Goal: Transaction & Acquisition: Purchase product/service

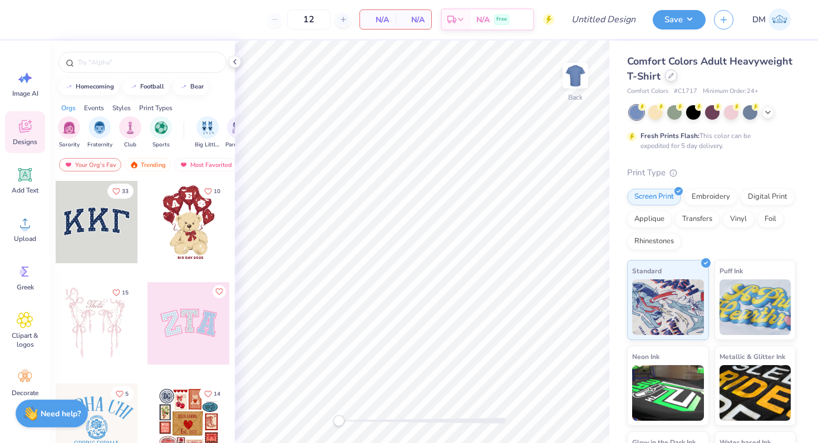
click at [672, 80] on div at bounding box center [671, 76] width 12 height 12
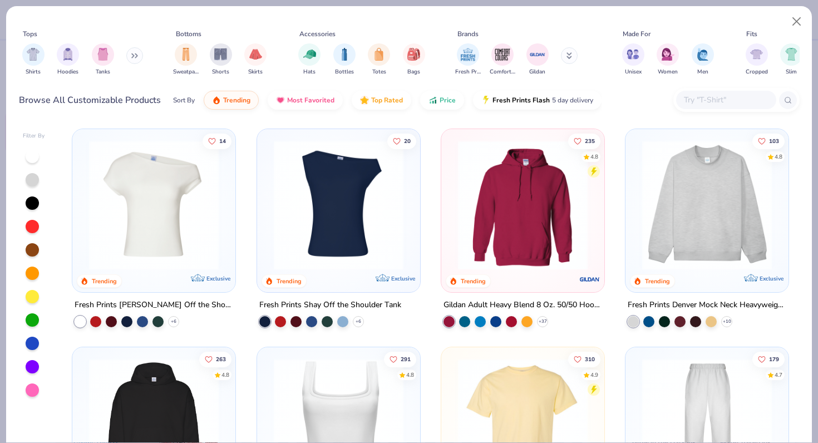
scroll to position [2, 0]
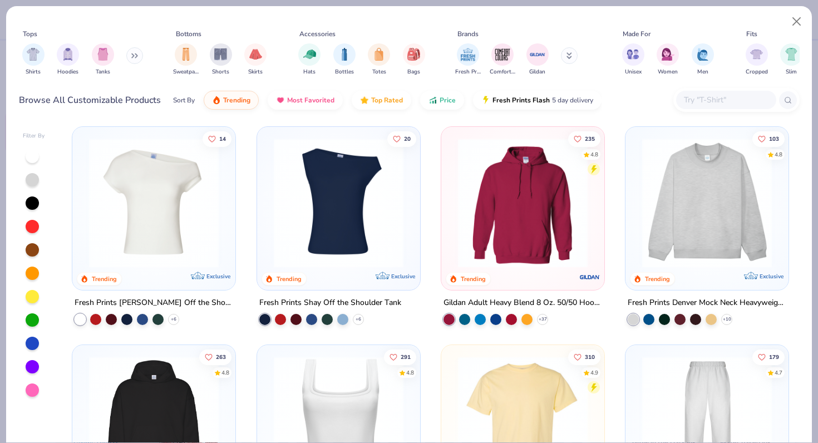
click at [135, 58] on button at bounding box center [134, 55] width 17 height 17
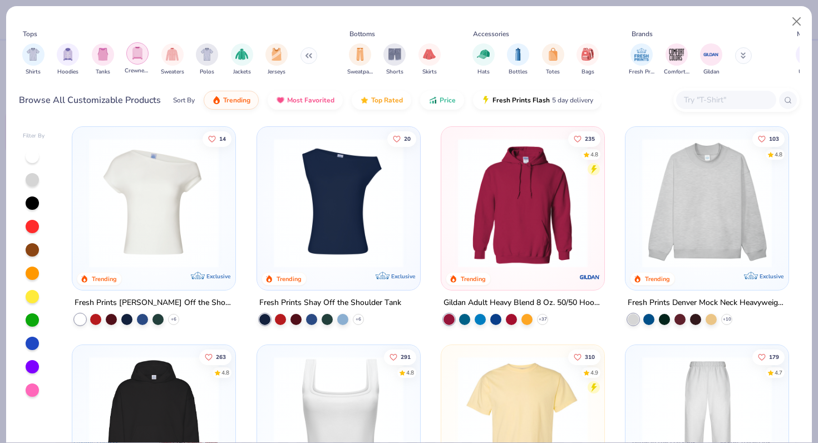
click at [136, 58] on img "filter for Crewnecks" at bounding box center [137, 53] width 12 height 13
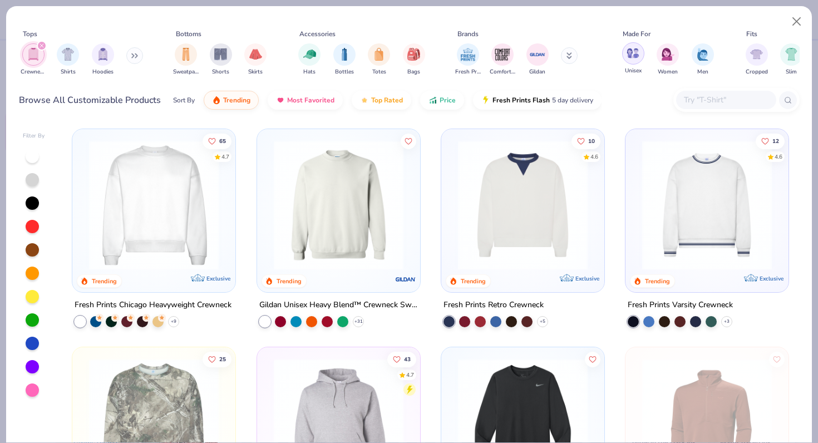
click at [640, 56] on div "filter for Unisex" at bounding box center [633, 53] width 22 height 22
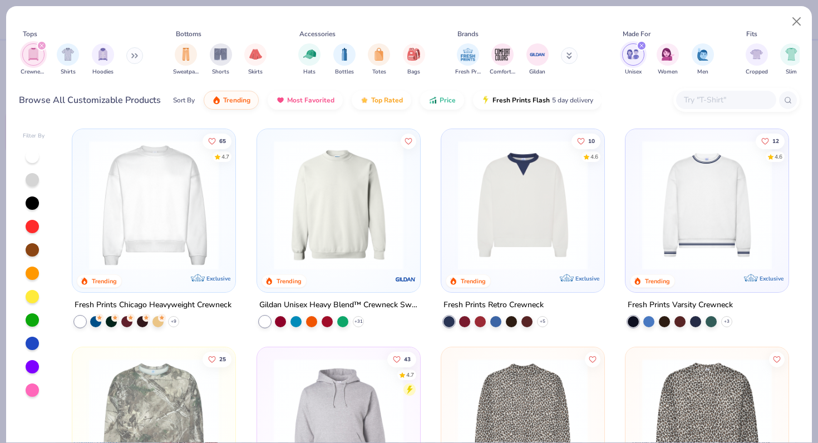
click at [314, 215] on img at bounding box center [338, 205] width 141 height 130
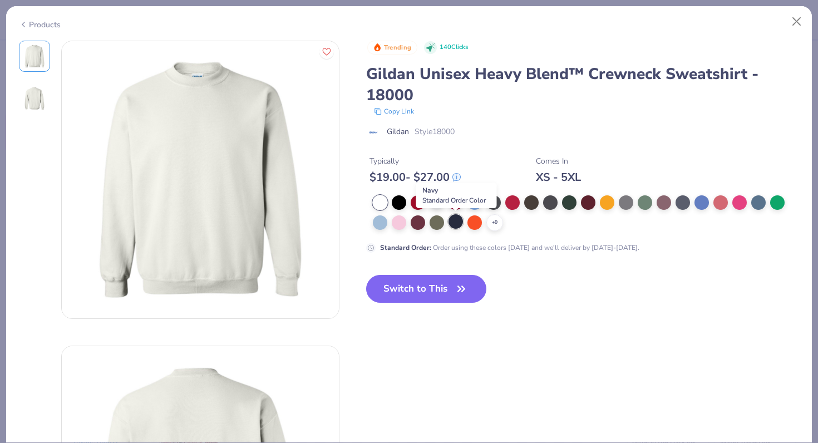
click at [459, 225] on div at bounding box center [456, 221] width 14 height 14
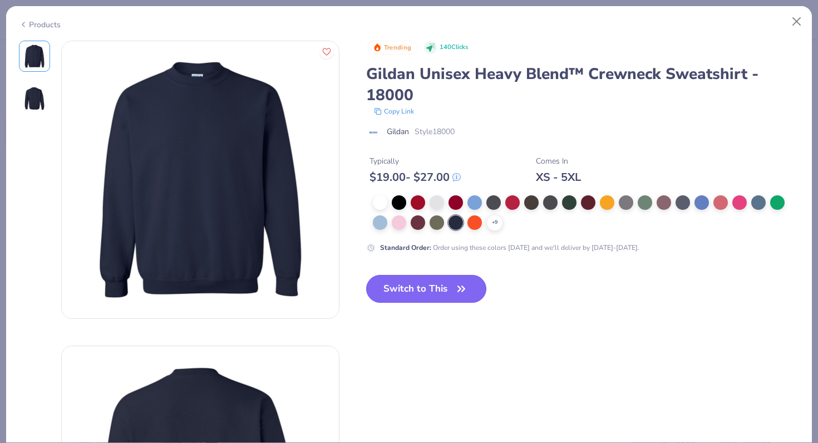
click at [430, 293] on button "Switch to This" at bounding box center [426, 289] width 121 height 28
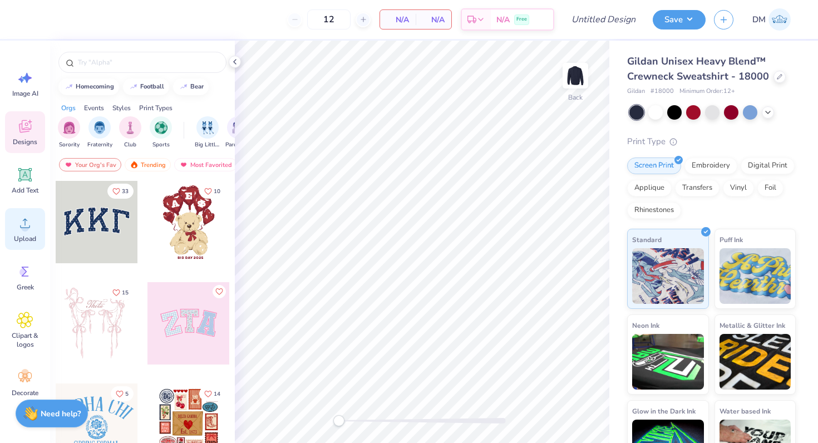
click at [20, 233] on div "Upload" at bounding box center [25, 229] width 40 height 42
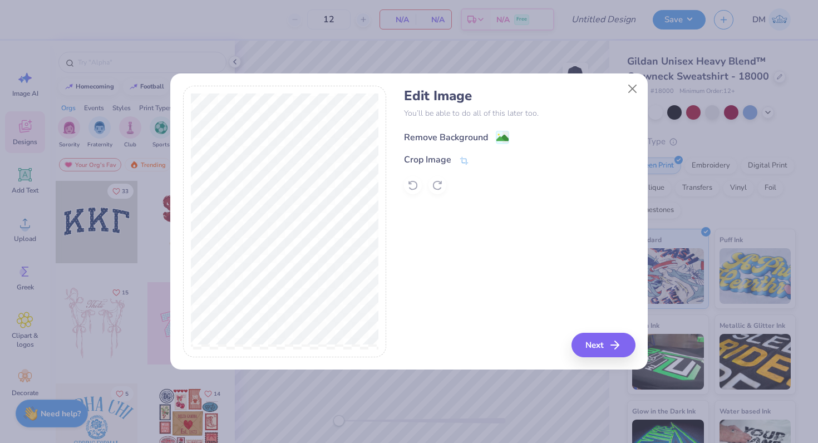
click at [459, 135] on div "Remove Background" at bounding box center [446, 137] width 84 height 13
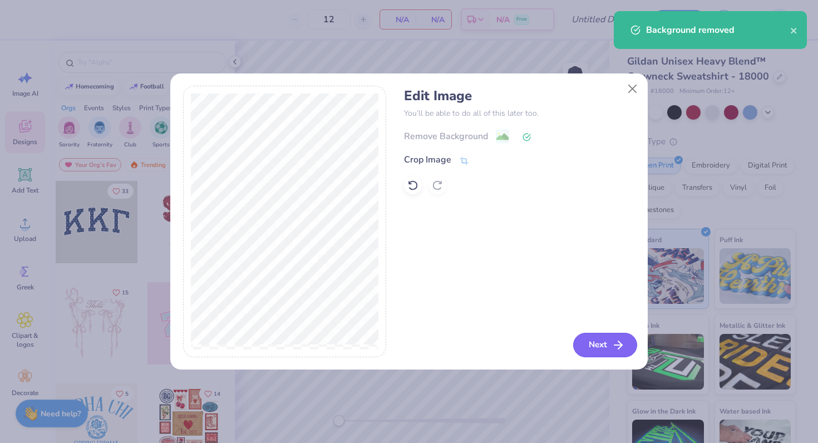
click at [606, 344] on button "Next" at bounding box center [605, 345] width 64 height 24
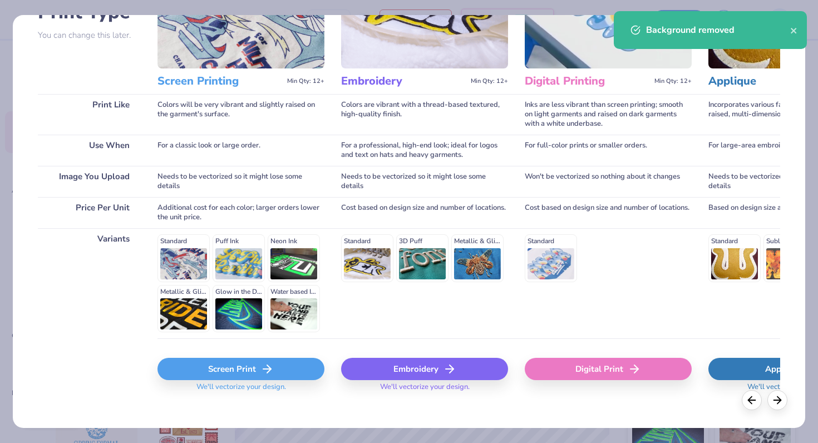
scroll to position [112, 0]
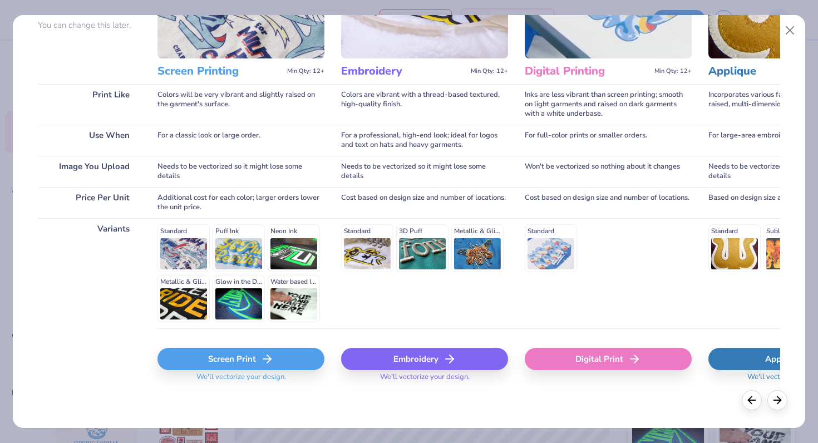
click at [262, 356] on icon at bounding box center [266, 358] width 13 height 13
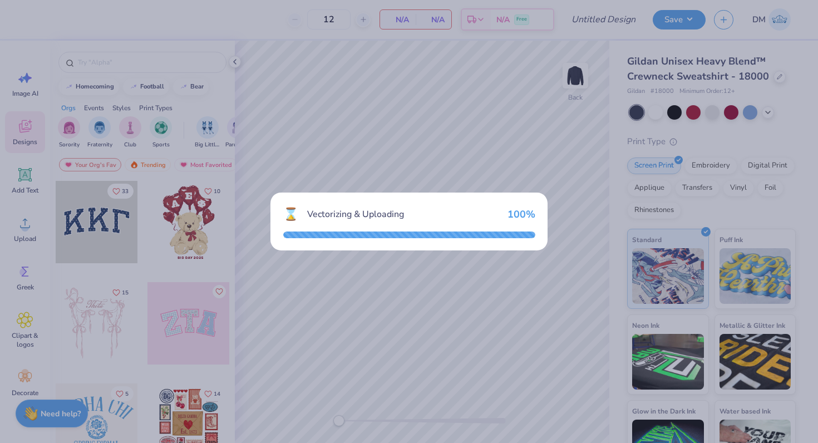
click at [234, 62] on div "⌛ Vectorizing & Uploading 100 %" at bounding box center [409, 221] width 818 height 443
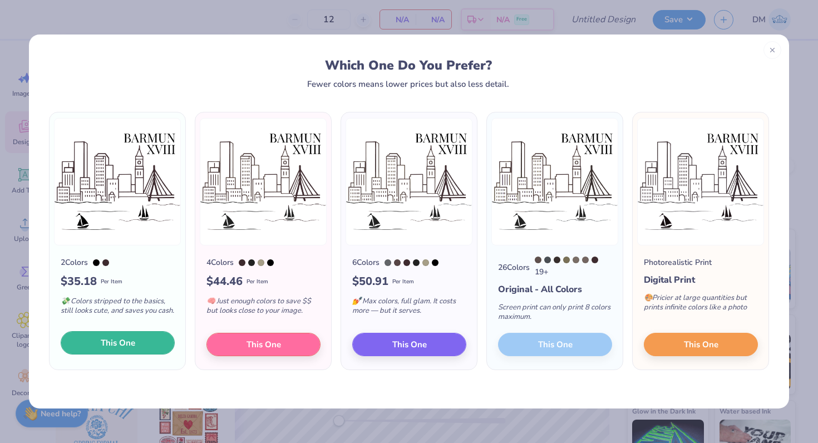
click at [110, 346] on span "This One" at bounding box center [118, 343] width 35 height 13
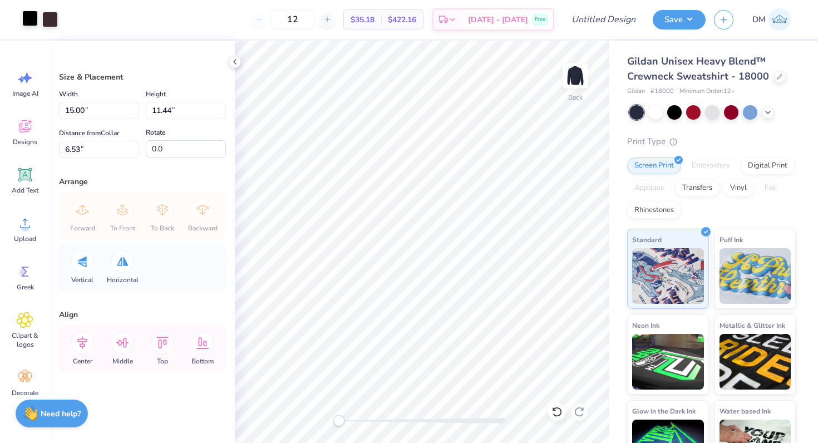
click at [33, 22] on div at bounding box center [30, 19] width 16 height 16
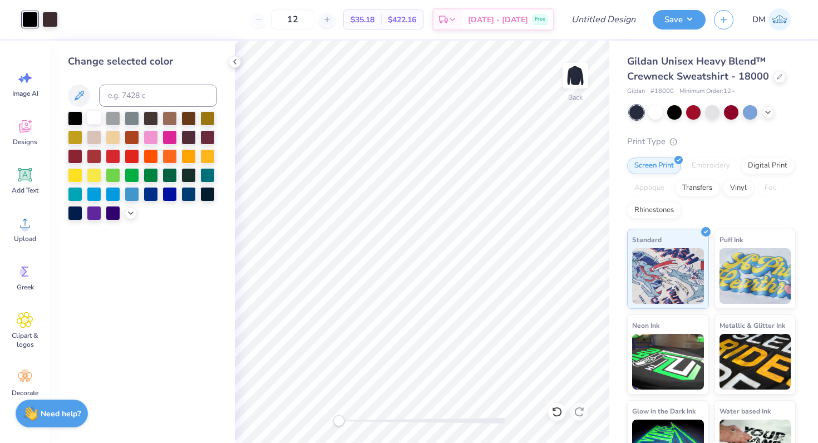
click at [90, 119] on div at bounding box center [94, 117] width 14 height 14
click at [46, 25] on div at bounding box center [50, 19] width 16 height 16
click at [93, 117] on div at bounding box center [94, 117] width 14 height 14
click at [238, 65] on icon at bounding box center [234, 61] width 9 height 9
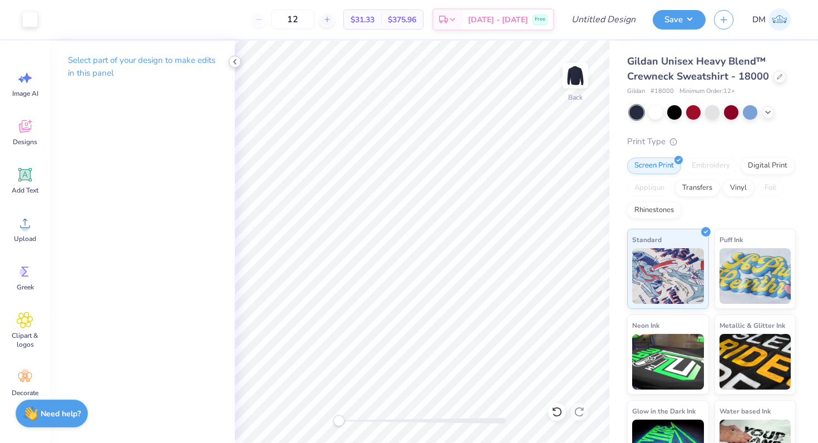
click at [237, 59] on icon at bounding box center [234, 61] width 9 height 9
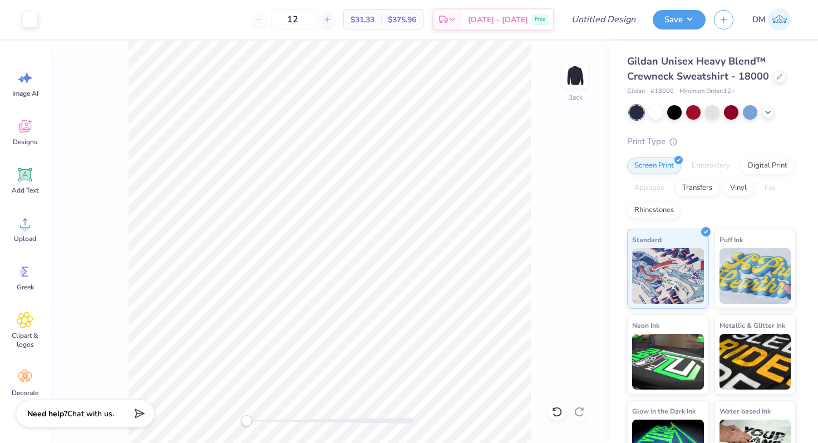
click at [276, 22] on div "12" at bounding box center [292, 19] width 83 height 20
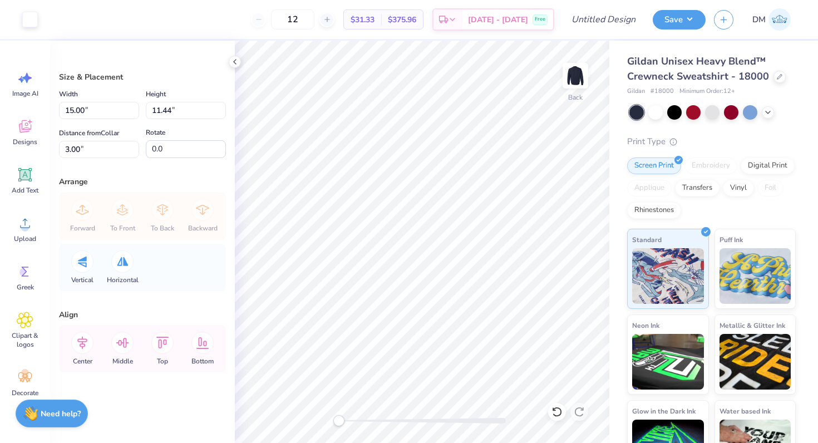
type input "12.94"
type input "9.87"
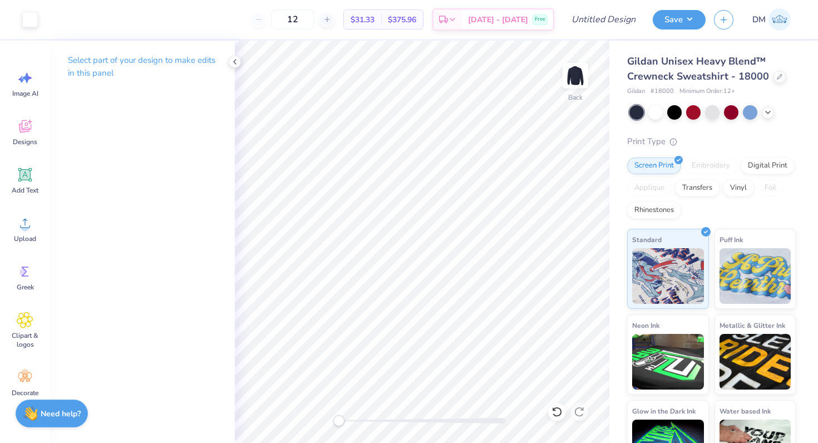
click at [701, 166] on div "Embroidery" at bounding box center [710, 165] width 53 height 17
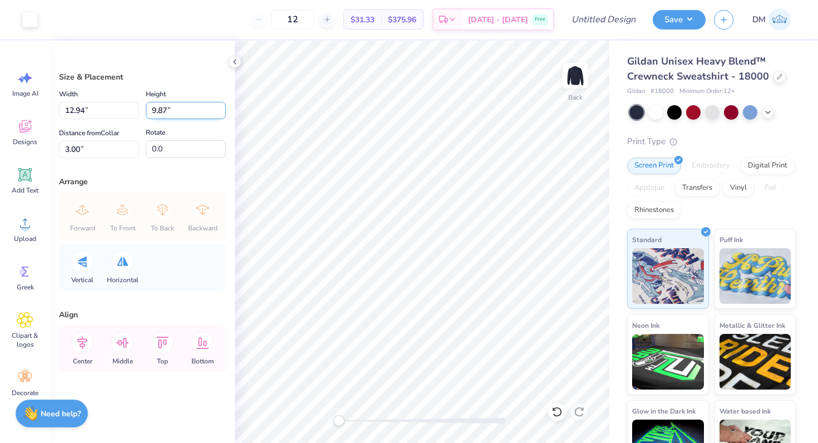
drag, startPoint x: 176, startPoint y: 111, endPoint x: 145, endPoint y: 109, distance: 30.7
click at [146, 109] on input "9.87" at bounding box center [186, 110] width 80 height 17
type input "12"
type input "15.00"
type input "11.44"
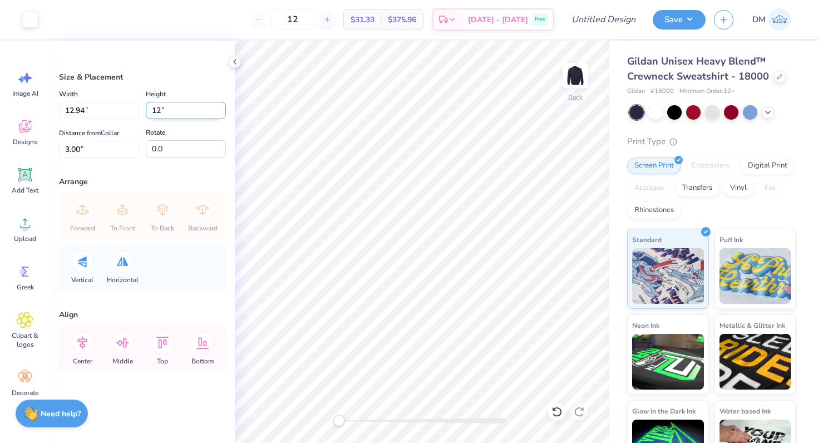
type input "2.22"
drag, startPoint x: 102, startPoint y: 111, endPoint x: 57, endPoint y: 111, distance: 45.1
click at [57, 111] on div "Size & Placement Width 15.00 15.00 " Height 11.44 11.44 " Distance from Collar …" at bounding box center [142, 242] width 185 height 402
type input "12.00"
type input "9.15"
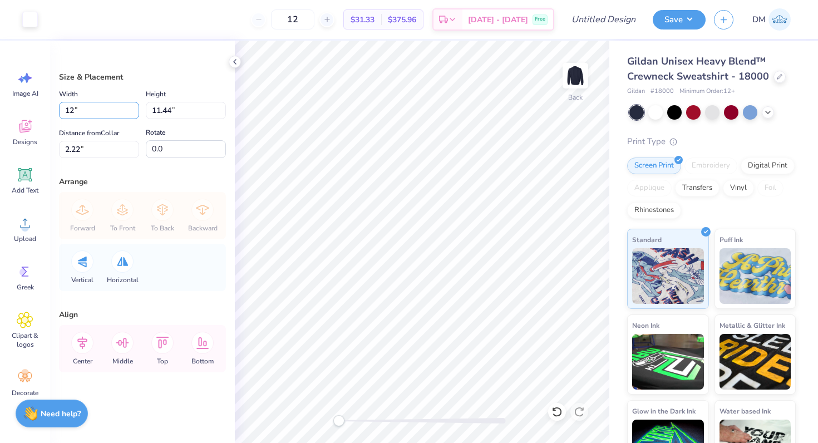
type input "3.36"
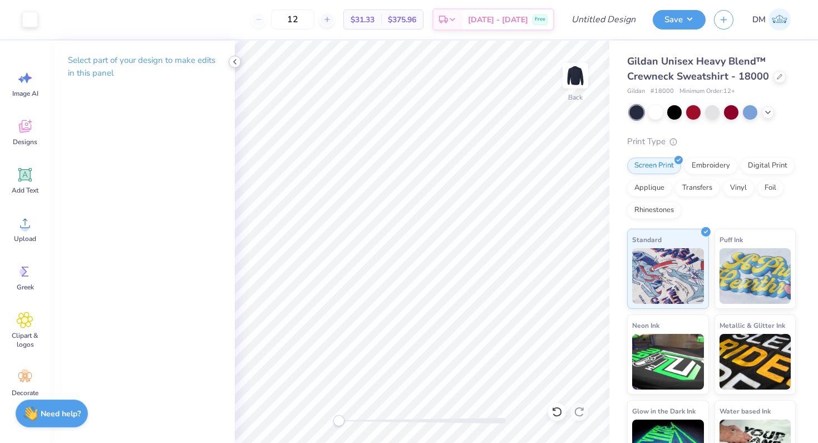
click at [237, 64] on icon at bounding box center [234, 61] width 9 height 9
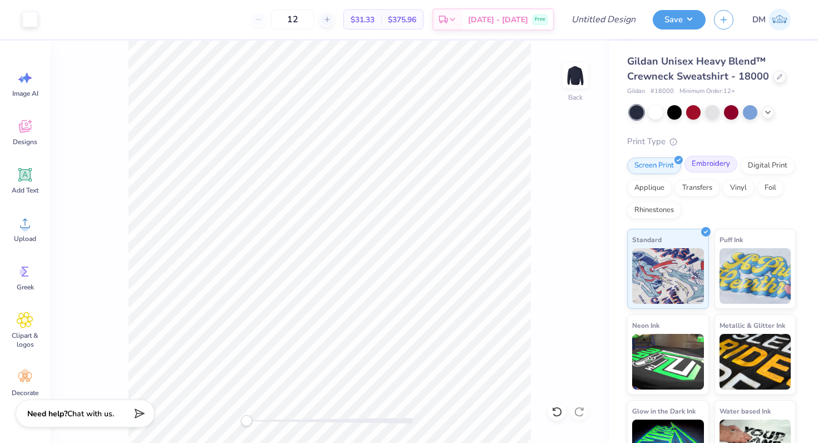
click at [727, 160] on div "Embroidery" at bounding box center [710, 164] width 53 height 17
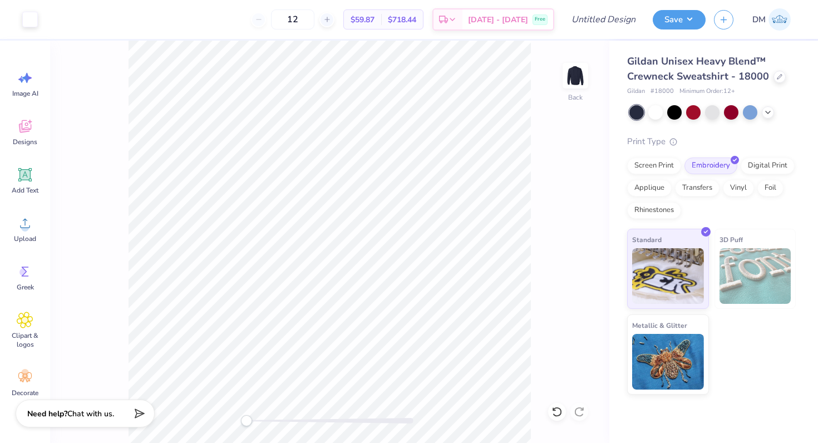
click at [279, 16] on div "12" at bounding box center [292, 19] width 83 height 20
click at [272, 21] on div "12" at bounding box center [292, 19] width 83 height 20
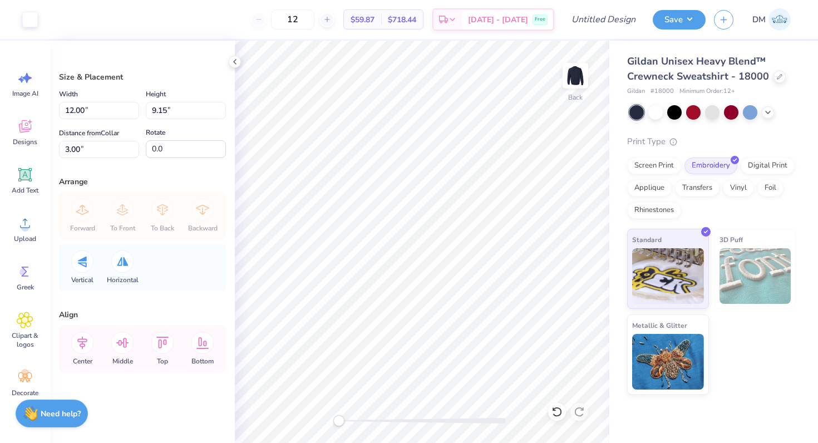
type input "4.86"
type input "3.71"
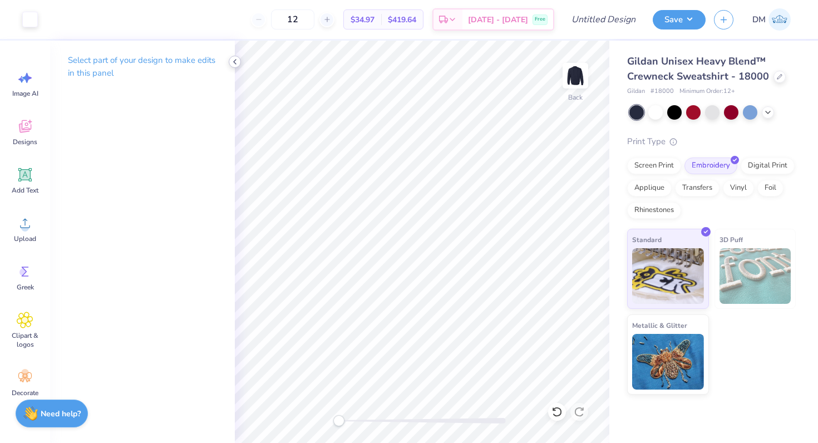
click at [237, 63] on icon at bounding box center [234, 61] width 9 height 9
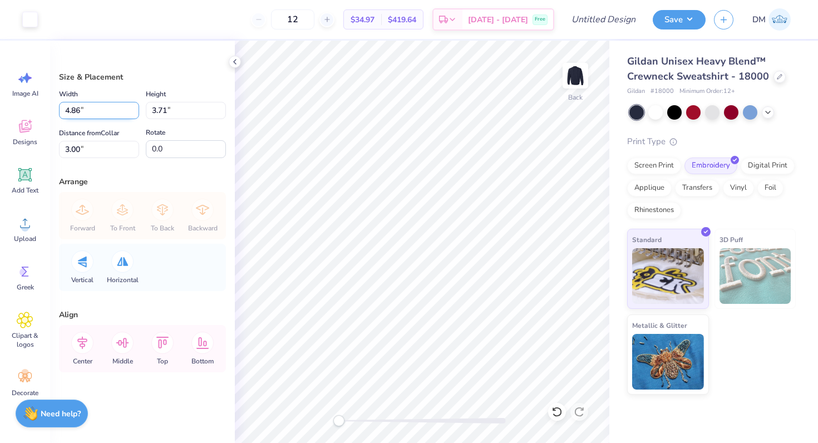
click at [78, 113] on input "4.86" at bounding box center [99, 110] width 80 height 17
click at [81, 112] on input "4.86" at bounding box center [99, 110] width 80 height 17
drag, startPoint x: 81, startPoint y: 112, endPoint x: 52, endPoint y: 110, distance: 28.5
click at [52, 110] on div "Size & Placement Width 4.86 4.86 " Height 3.71 3.71 " Distance from Collar 3.00…" at bounding box center [142, 242] width 185 height 402
type input "5.00"
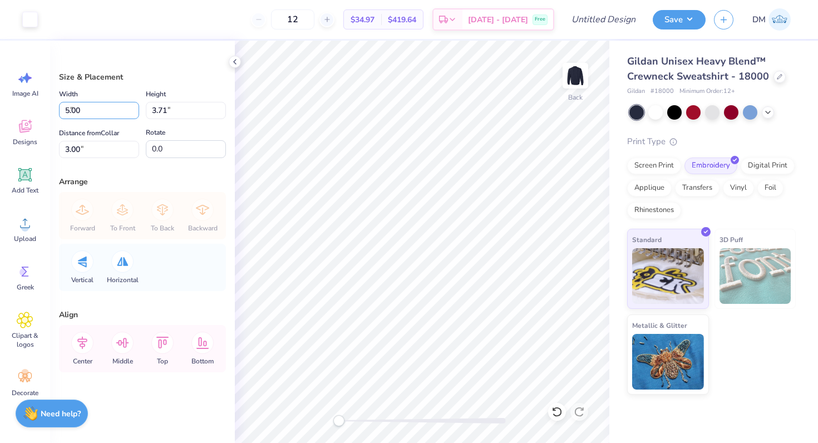
type input "3.81"
type input "2.95"
drag, startPoint x: 167, startPoint y: 111, endPoint x: 140, endPoint y: 109, distance: 27.9
click at [140, 110] on div "Width 5.00 5.00 " Height 3.81 3.81 "" at bounding box center [142, 103] width 167 height 32
type input "4"
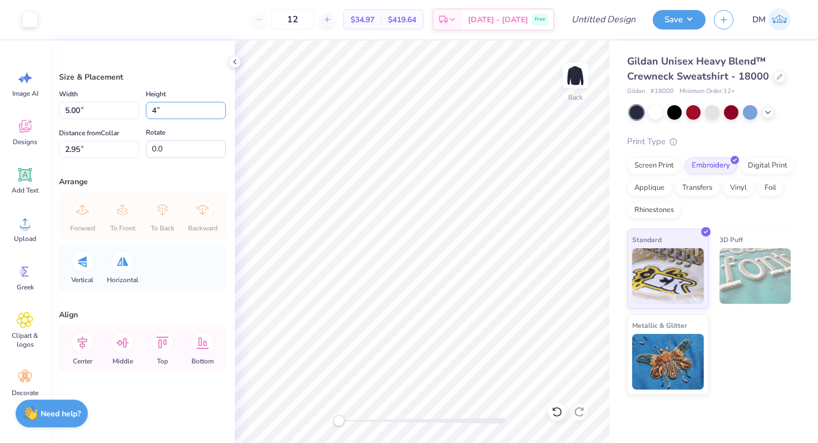
type input "5.24"
type input "4.00"
drag, startPoint x: 83, startPoint y: 150, endPoint x: 58, endPoint y: 149, distance: 25.0
click at [58, 148] on div "Size & Placement Width 5.24 5.24 " Height 4.00 4.00 " Distance from Collar 2.85…" at bounding box center [142, 242] width 185 height 402
type input "3"
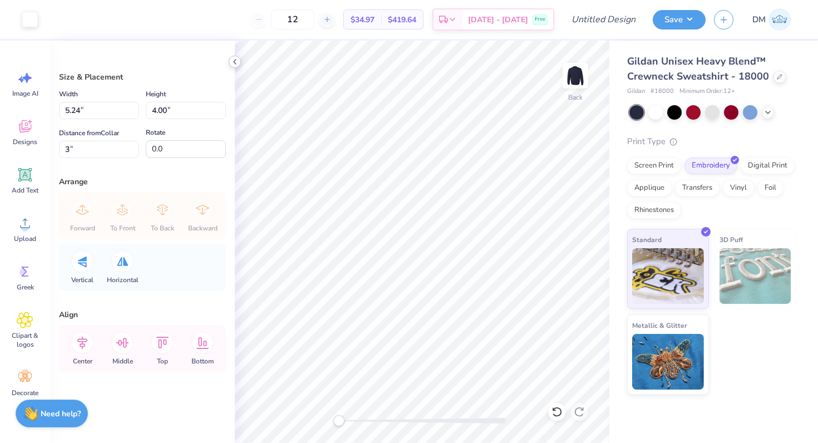
click at [234, 63] on icon at bounding box center [234, 61] width 9 height 9
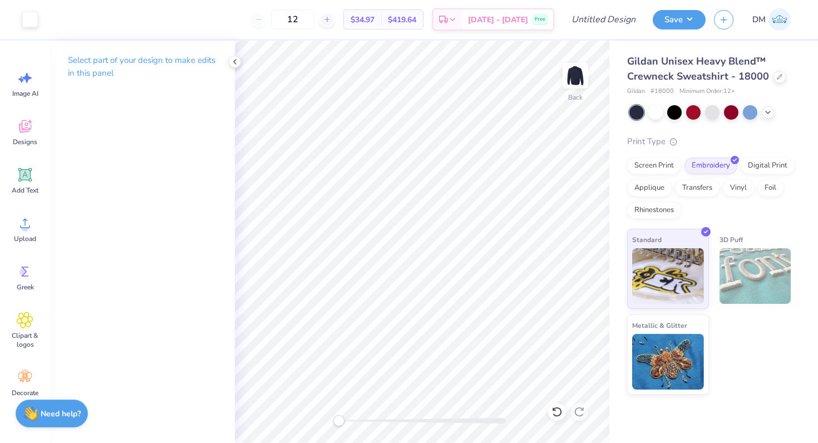
click at [228, 60] on div "Select part of your design to make edits in this panel" at bounding box center [142, 71] width 185 height 61
click at [234, 61] on polyline at bounding box center [235, 62] width 2 height 4
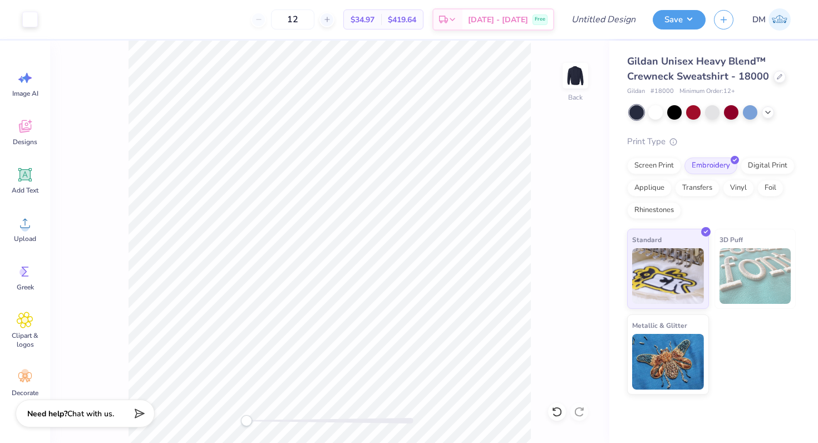
click at [114, 148] on div "Back" at bounding box center [329, 242] width 559 height 402
click at [644, 162] on div "Screen Print" at bounding box center [654, 164] width 54 height 17
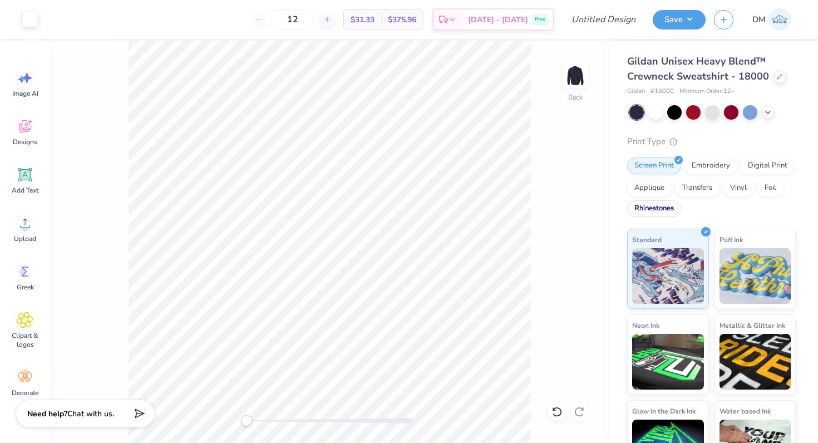
scroll to position [37, 0]
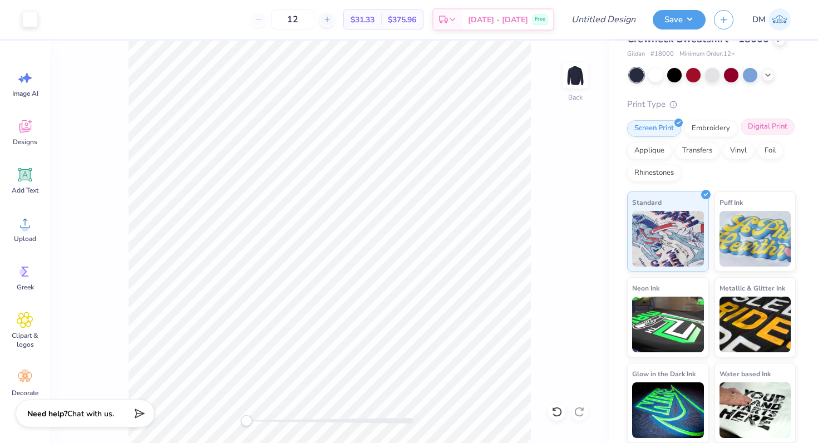
click at [752, 131] on div "Digital Print" at bounding box center [768, 127] width 54 height 17
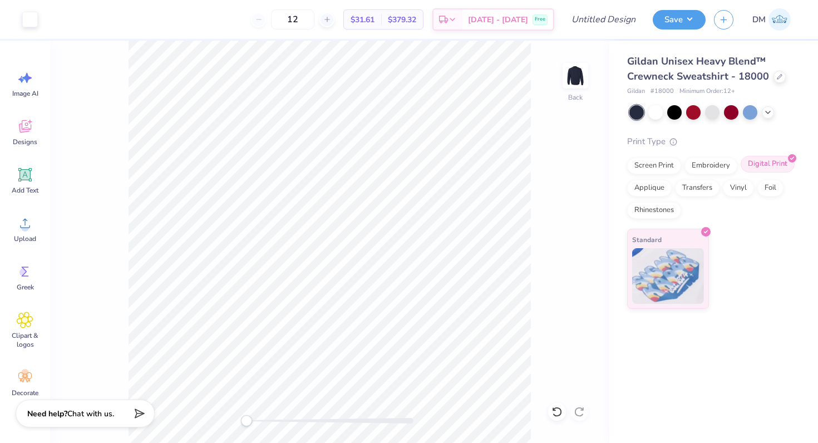
scroll to position [0, 0]
click at [663, 165] on div "Screen Print" at bounding box center [654, 164] width 54 height 17
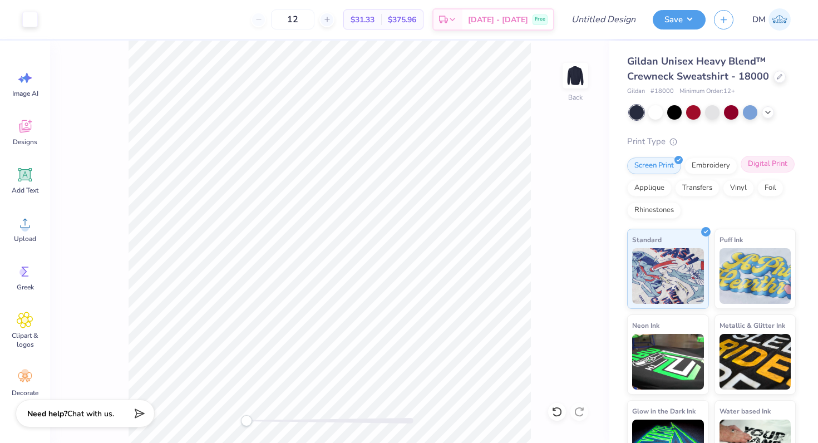
click at [763, 166] on div "Digital Print" at bounding box center [768, 164] width 54 height 17
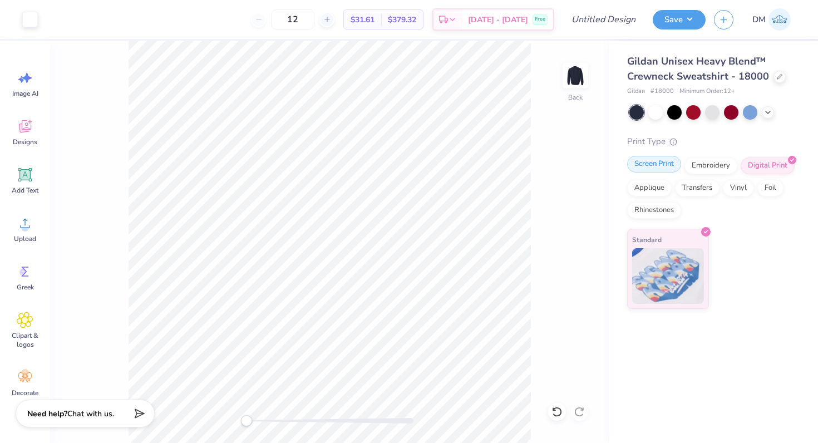
click at [661, 169] on div "Screen Print" at bounding box center [654, 164] width 54 height 17
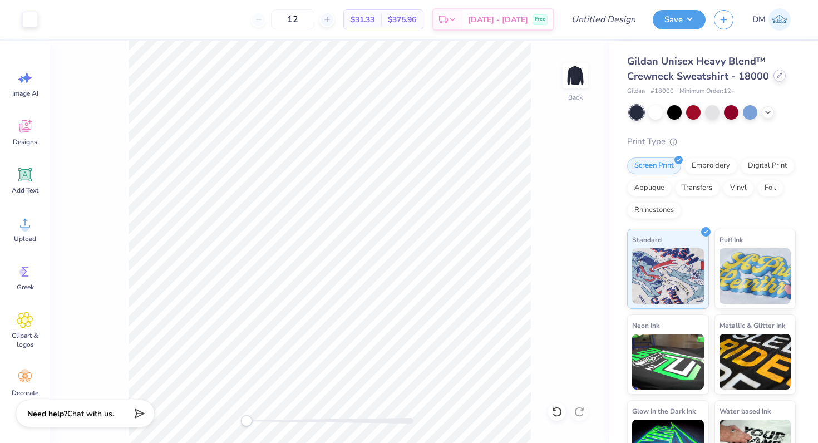
click at [777, 78] on icon at bounding box center [780, 76] width 6 height 6
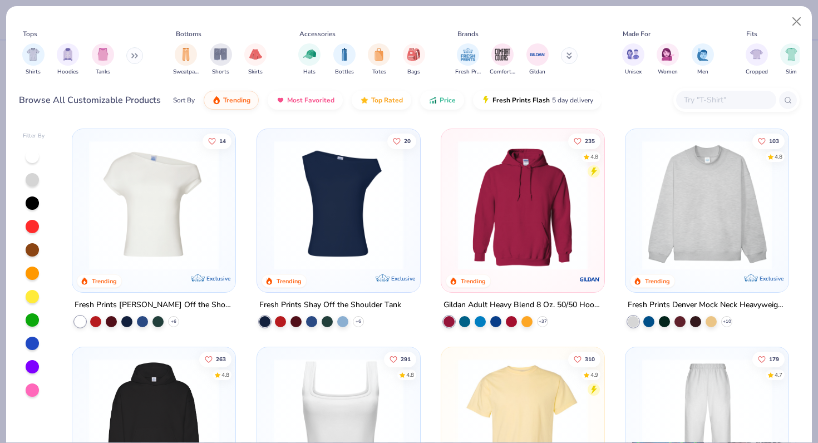
click at [136, 55] on icon at bounding box center [134, 56] width 7 height 6
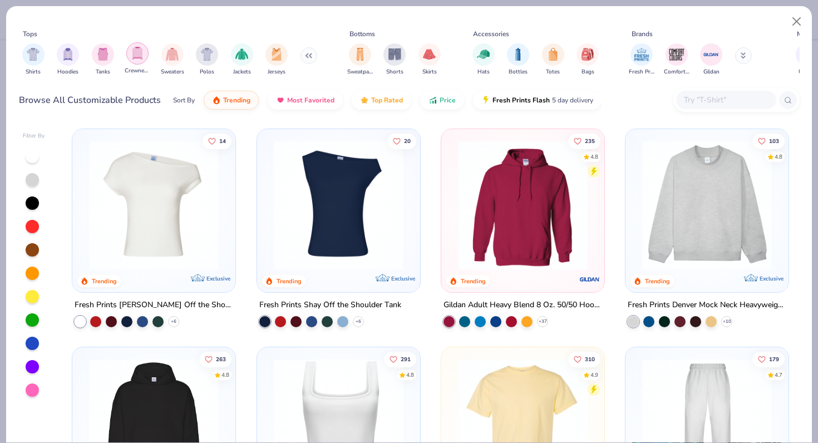
click at [135, 55] on img "filter for Crewnecks" at bounding box center [137, 53] width 12 height 13
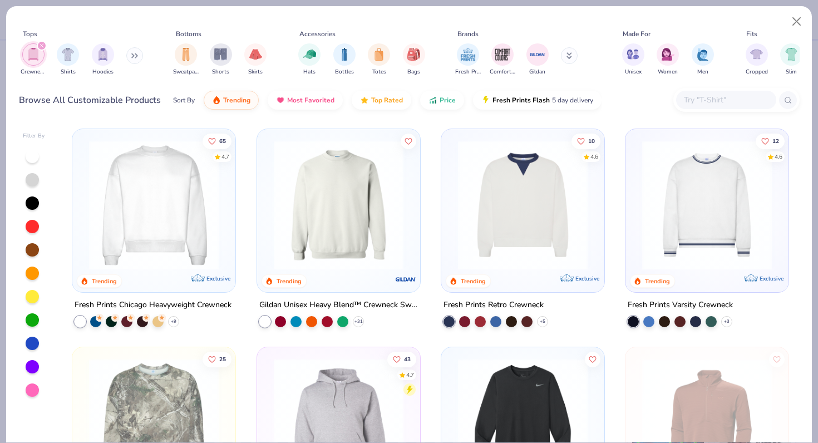
click at [151, 191] on img at bounding box center [153, 205] width 141 height 130
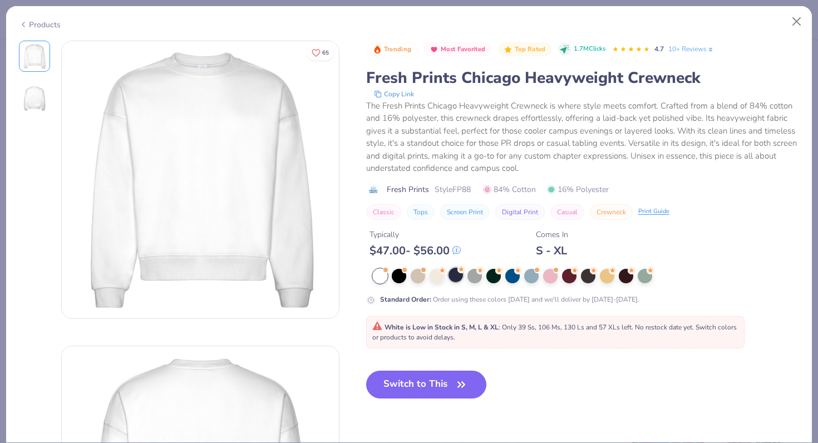
click at [462, 274] on div at bounding box center [456, 275] width 14 height 14
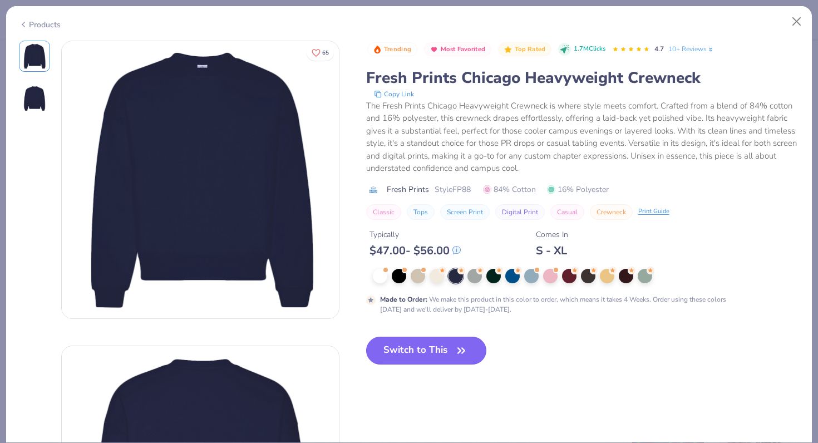
click at [461, 347] on icon "button" at bounding box center [462, 351] width 16 height 16
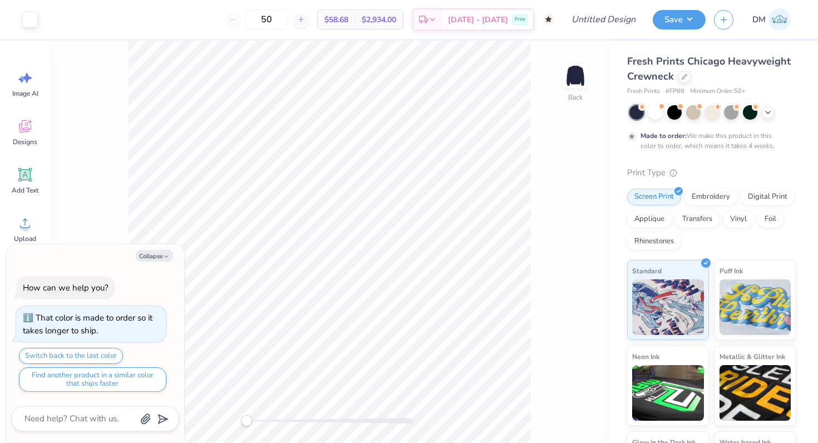
drag, startPoint x: 288, startPoint y: 21, endPoint x: 259, endPoint y: 19, distance: 29.5
click at [259, 19] on div "50" at bounding box center [266, 19] width 83 height 20
type input "12"
type textarea "x"
type input "50"
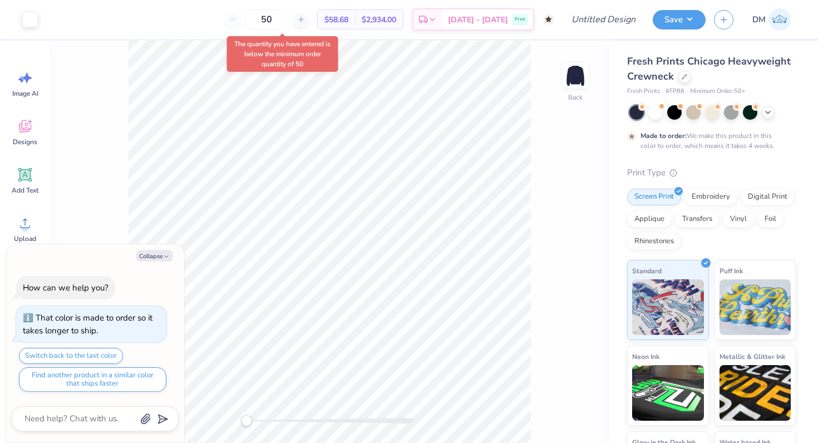
click at [234, 53] on body "Art colors 50 $58.68 Per Item $2,934.00 Total Est. Delivery Oct 25 - 28 Free De…" at bounding box center [409, 221] width 818 height 443
click at [686, 75] on div at bounding box center [684, 76] width 12 height 12
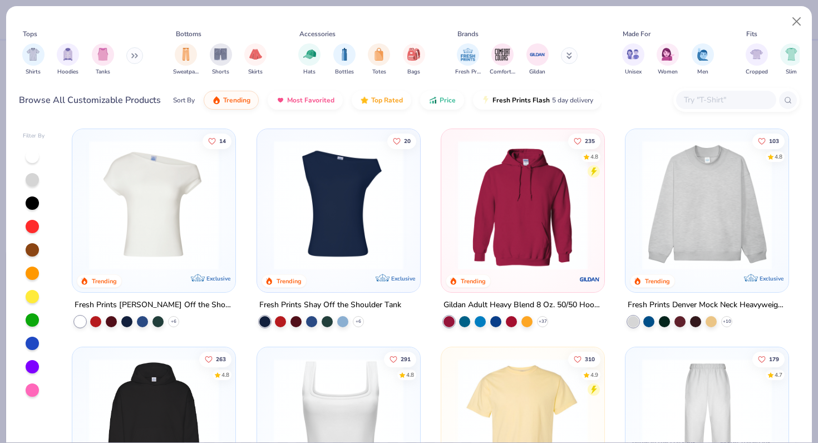
click at [134, 58] on button at bounding box center [134, 55] width 17 height 17
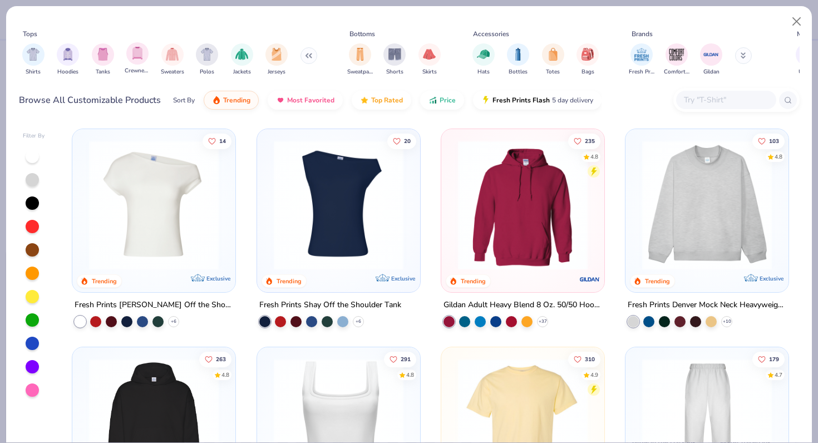
click at [149, 52] on div "Crewnecks" at bounding box center [138, 58] width 26 height 33
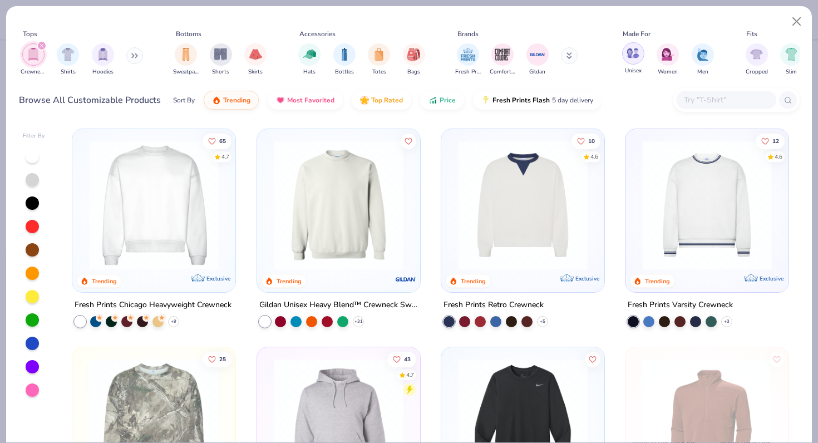
click at [634, 50] on img "filter for Unisex" at bounding box center [633, 53] width 13 height 13
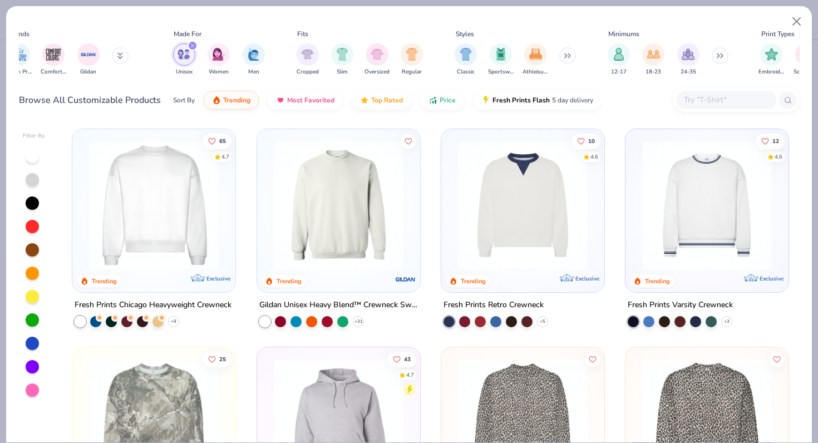
scroll to position [0, 534]
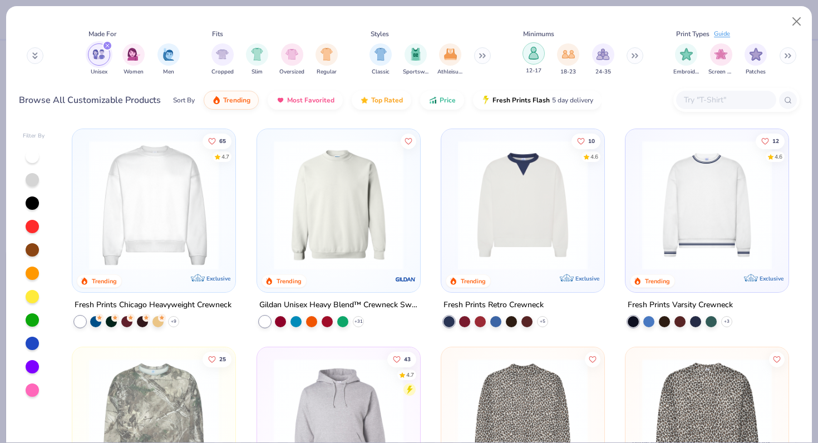
click at [535, 58] on img "filter for 12-17" at bounding box center [534, 53] width 12 height 13
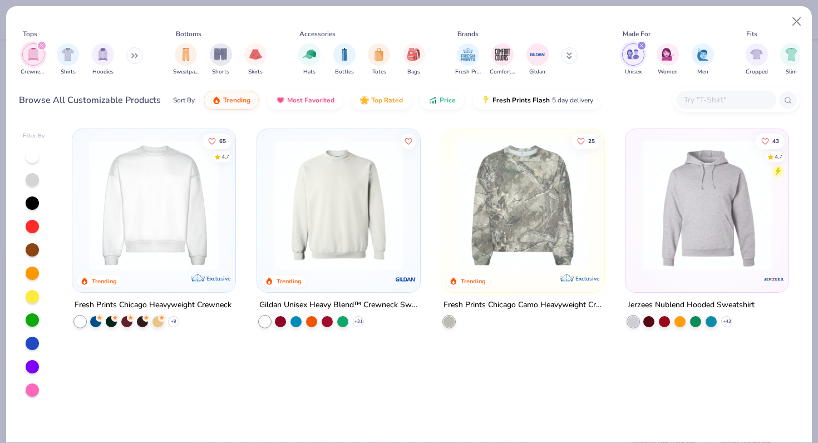
click at [347, 179] on img at bounding box center [338, 205] width 141 height 130
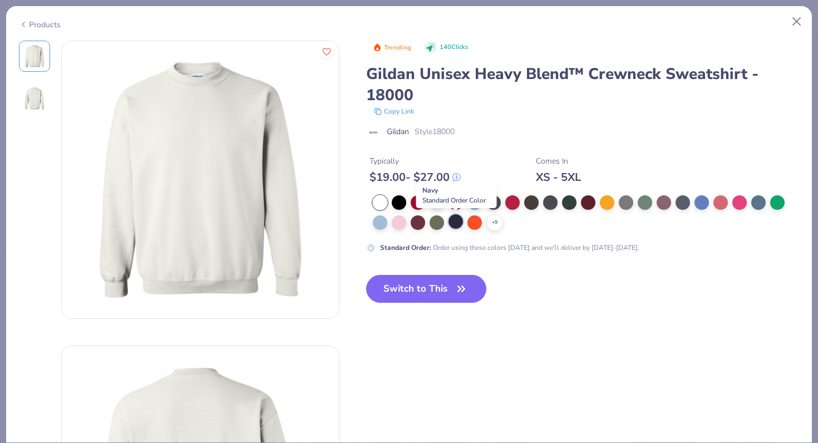
click at [454, 221] on div at bounding box center [456, 221] width 14 height 14
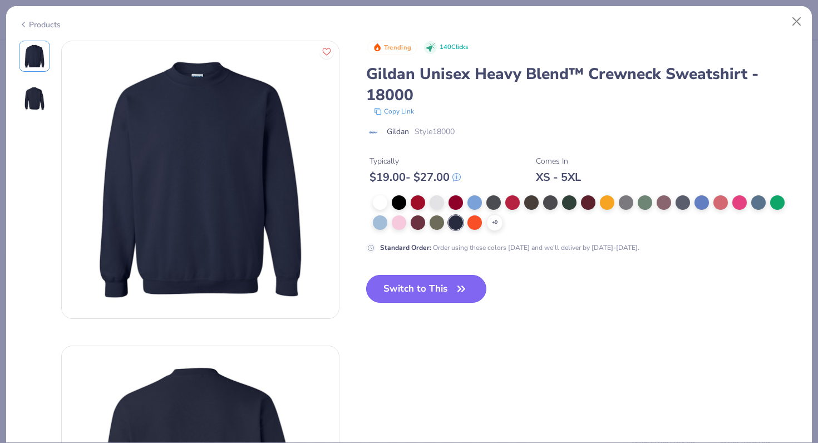
click at [420, 294] on button "Switch to This" at bounding box center [426, 289] width 121 height 28
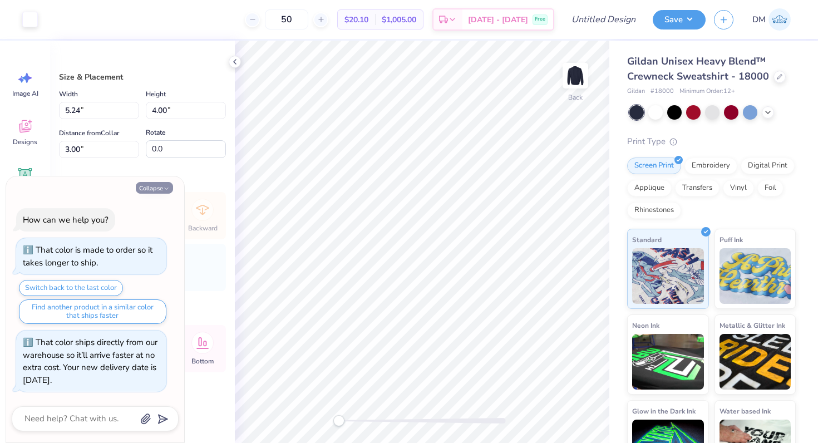
click at [159, 186] on button "Collapse" at bounding box center [154, 188] width 37 height 12
type textarea "x"
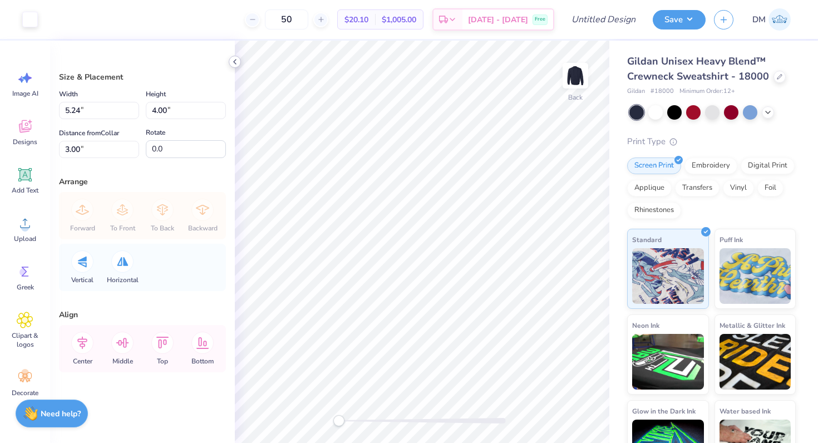
click at [234, 60] on icon at bounding box center [234, 61] width 9 height 9
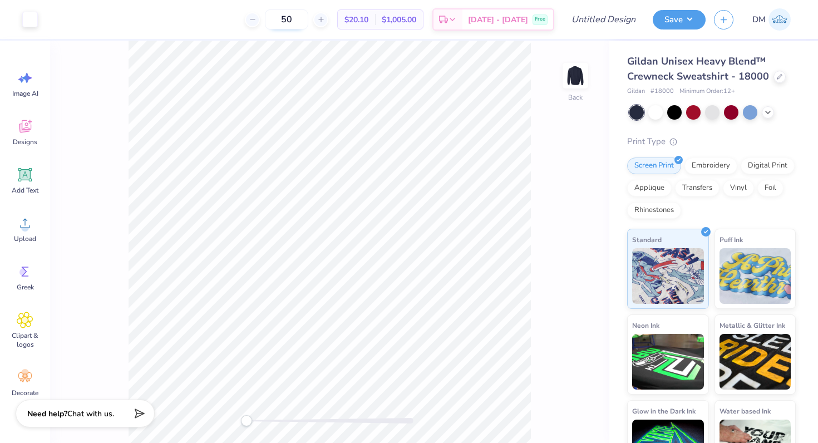
drag, startPoint x: 311, startPoint y: 22, endPoint x: 285, endPoint y: 21, distance: 25.6
click at [285, 22] on input "50" at bounding box center [286, 19] width 43 height 20
type input "12"
click at [609, 17] on input "Design Title" at bounding box center [617, 19] width 55 height 22
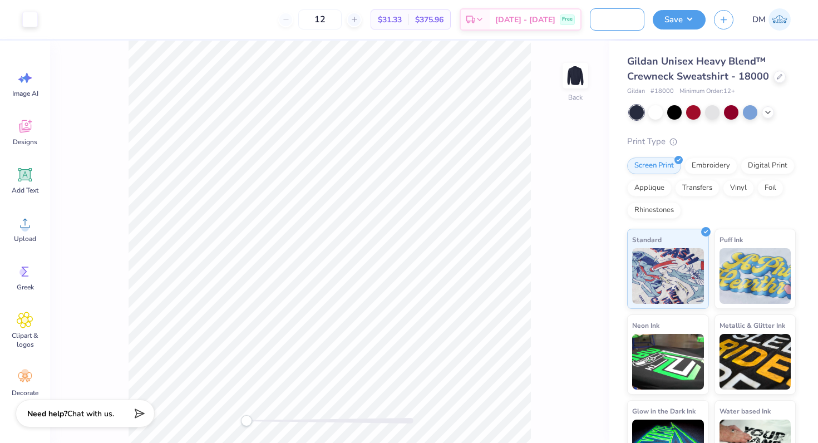
type input "BarMUN Crew Necks"
click at [535, 55] on div "Back" at bounding box center [329, 242] width 559 height 402
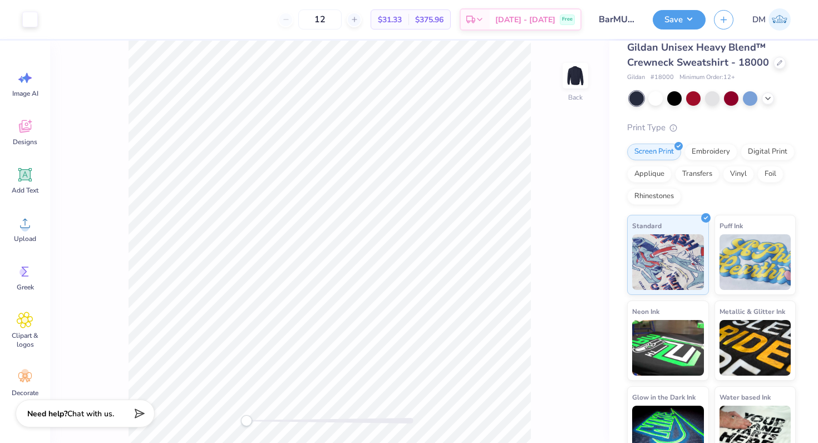
scroll to position [0, 0]
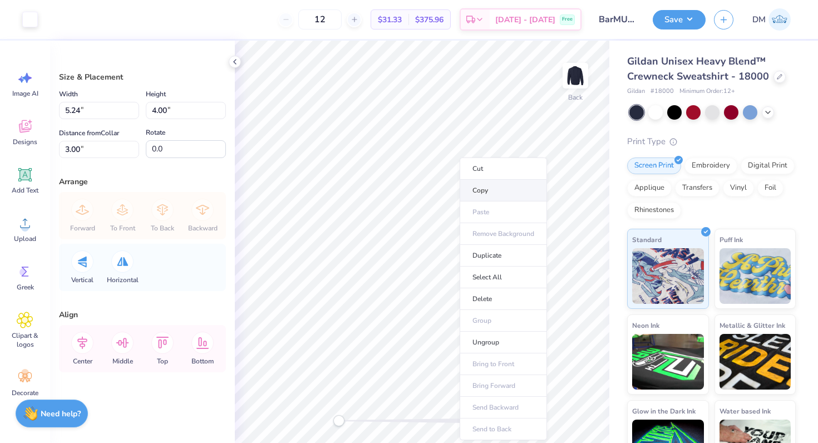
click at [485, 191] on li "Copy" at bounding box center [503, 191] width 87 height 22
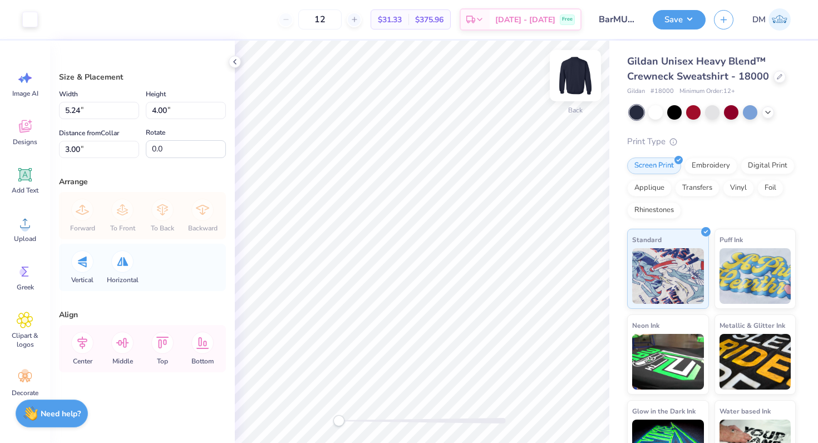
click at [577, 80] on img at bounding box center [575, 75] width 45 height 45
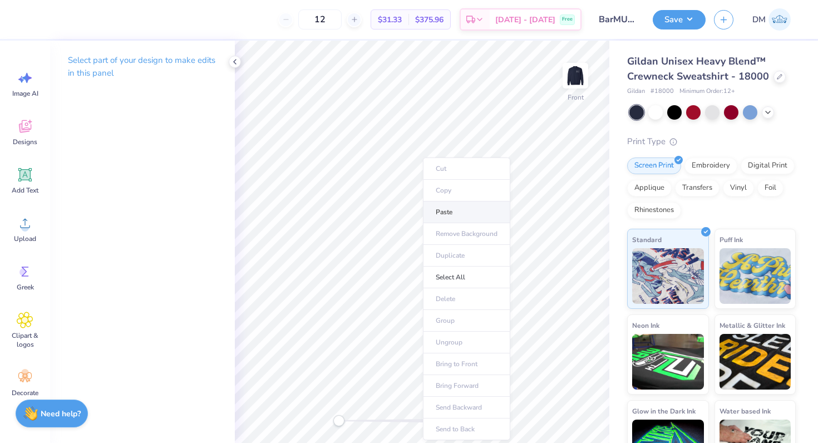
click at [439, 207] on li "Paste" at bounding box center [466, 212] width 87 height 22
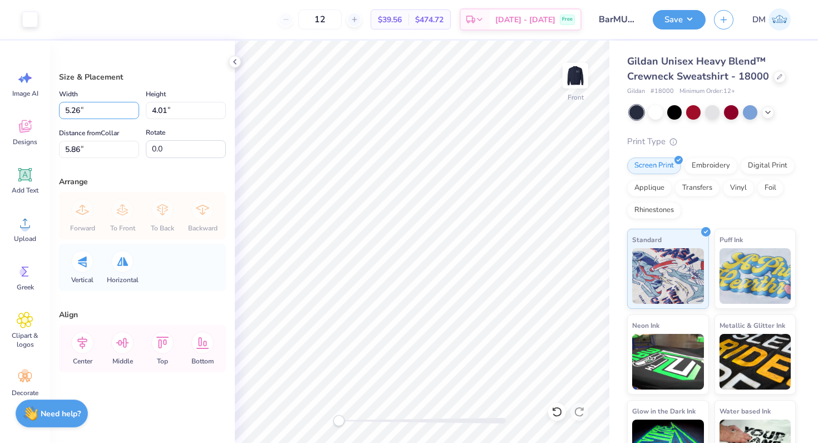
drag, startPoint x: 86, startPoint y: 109, endPoint x: 50, endPoint y: 108, distance: 36.2
click at [50, 108] on div "Size & Placement Width 5.26 5.26 " Height 4.01 4.01 " Distance from Collar 5.86…" at bounding box center [142, 242] width 185 height 402
type input "12.00"
type input "9.15"
type input "3.29"
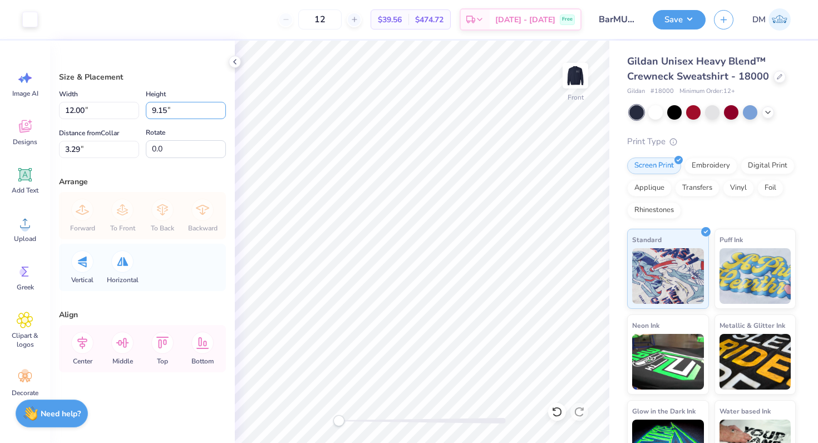
drag, startPoint x: 167, startPoint y: 112, endPoint x: 142, endPoint y: 112, distance: 25.0
click at [142, 112] on div "Width 12.00 12.00 " Height 9.15 9.15 "" at bounding box center [142, 103] width 167 height 32
type input "12"
type input "15.00"
type input "11.44"
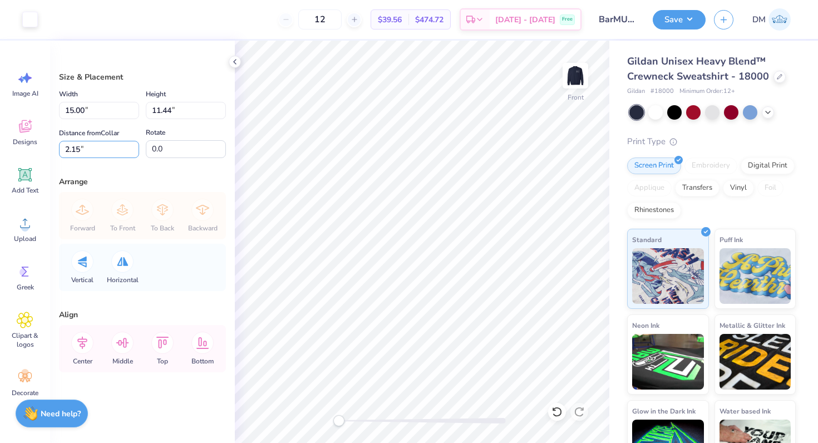
drag, startPoint x: 81, startPoint y: 151, endPoint x: 52, endPoint y: 150, distance: 28.4
click at [52, 150] on div "Size & Placement Width 15.00 15.00 " Height 11.44 11.44 " Distance from Collar …" at bounding box center [142, 242] width 185 height 402
type input "3"
drag, startPoint x: 84, startPoint y: 111, endPoint x: 51, endPoint y: 110, distance: 33.4
click at [51, 110] on div "Size & Placement Width 15.00 15.00 " Height 11.44 11.44 " Distance from Collar …" at bounding box center [142, 242] width 185 height 402
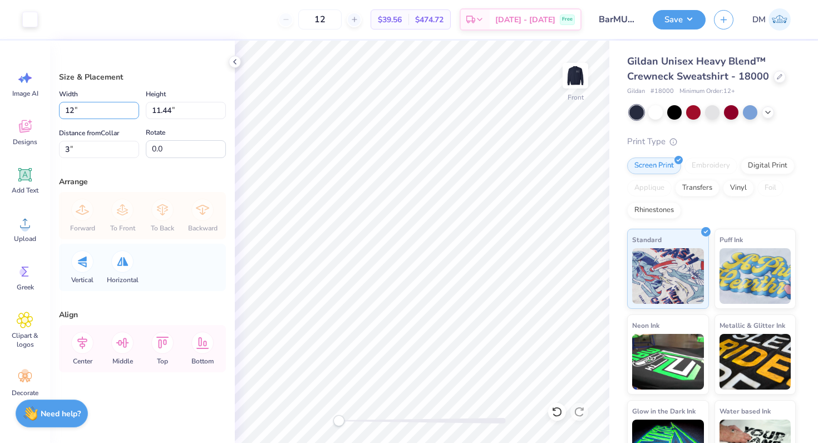
type input "12.00"
type input "9.15"
type input "4.14"
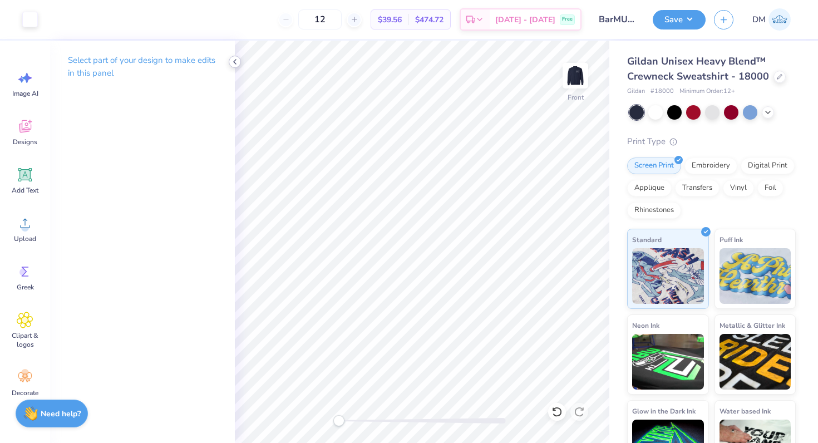
click at [233, 62] on icon at bounding box center [234, 61] width 9 height 9
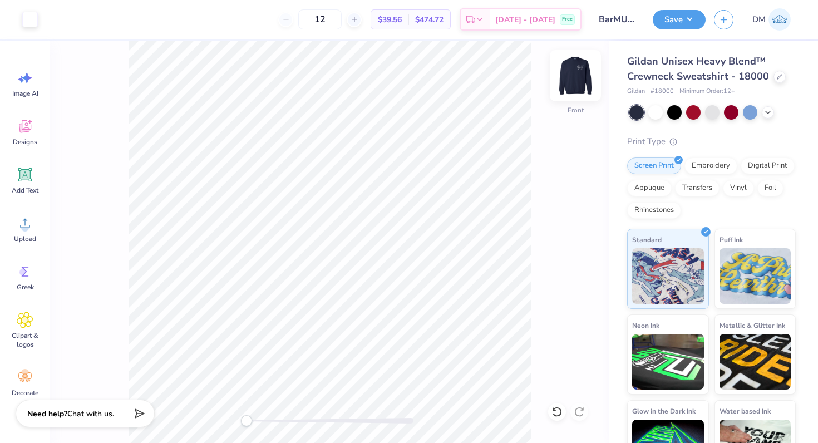
click at [580, 76] on img at bounding box center [575, 75] width 45 height 45
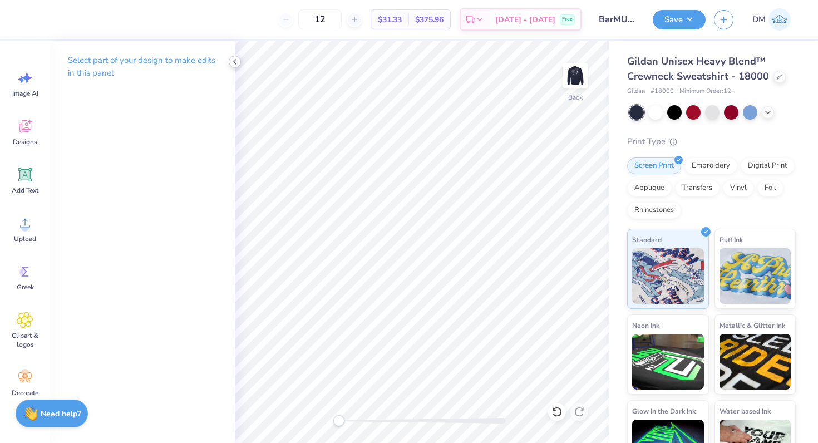
click at [237, 61] on icon at bounding box center [234, 61] width 9 height 9
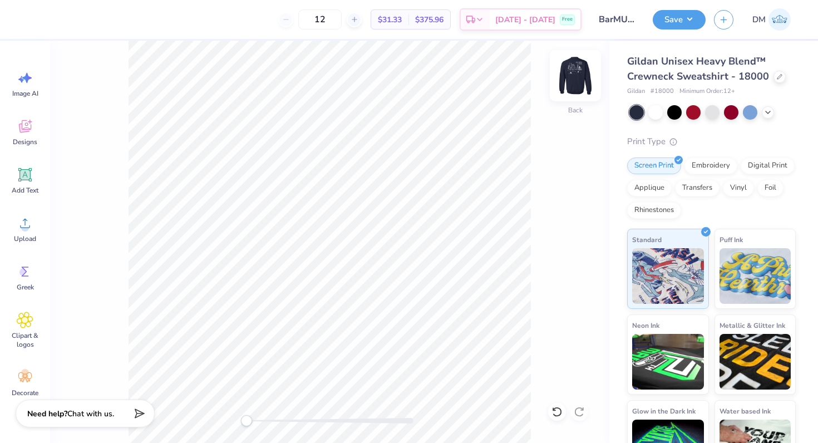
click at [571, 85] on img at bounding box center [575, 75] width 45 height 45
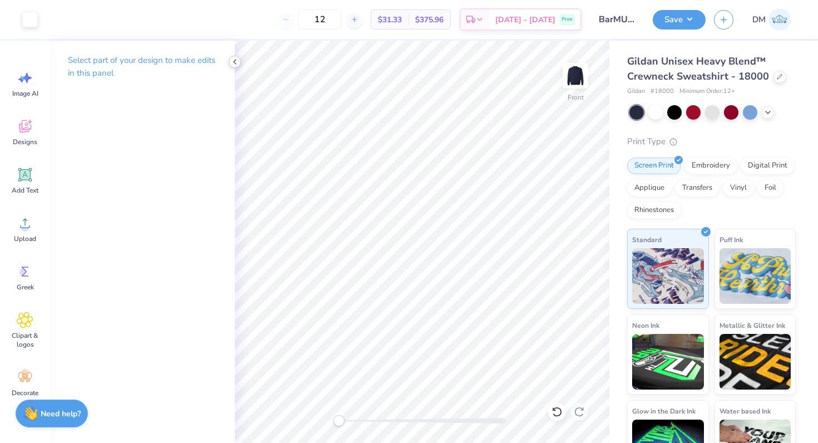
click at [237, 66] on div at bounding box center [235, 62] width 12 height 12
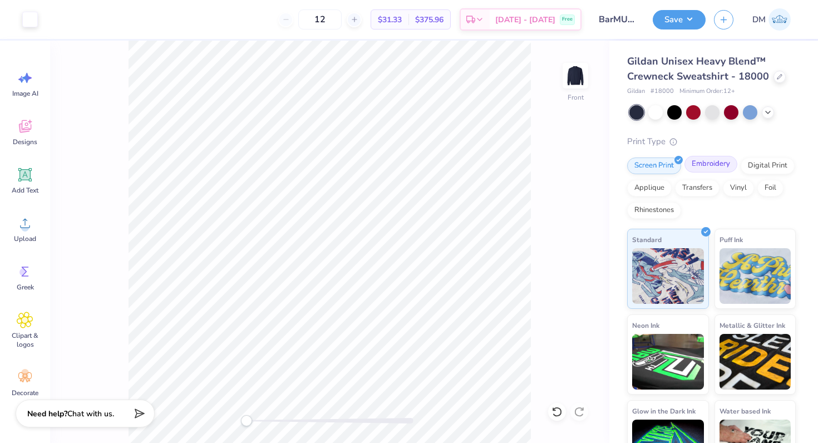
click at [708, 162] on div "Embroidery" at bounding box center [710, 164] width 53 height 17
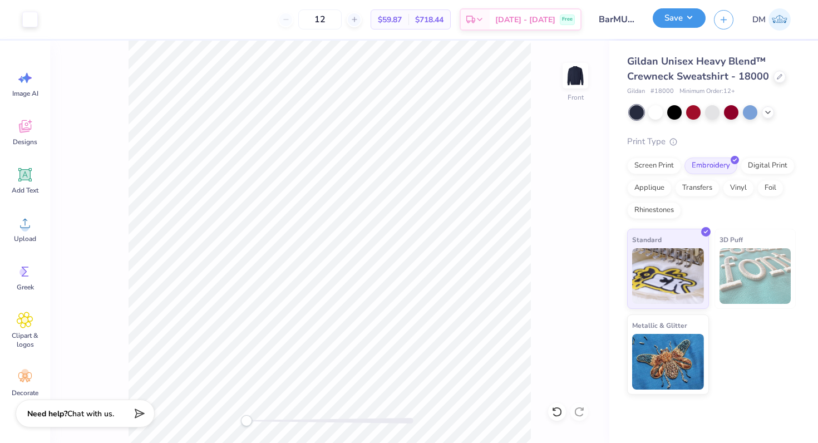
click at [677, 18] on button "Save" at bounding box center [679, 17] width 53 height 19
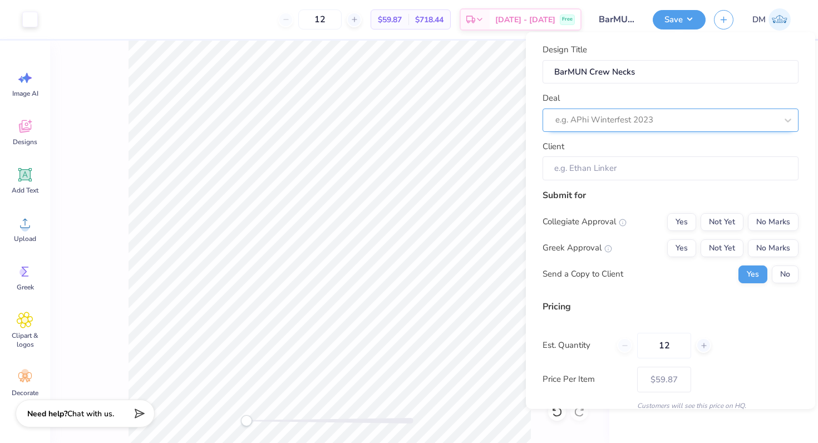
click at [620, 111] on div "e.g. APhi Winterfest 2023" at bounding box center [666, 119] width 224 height 17
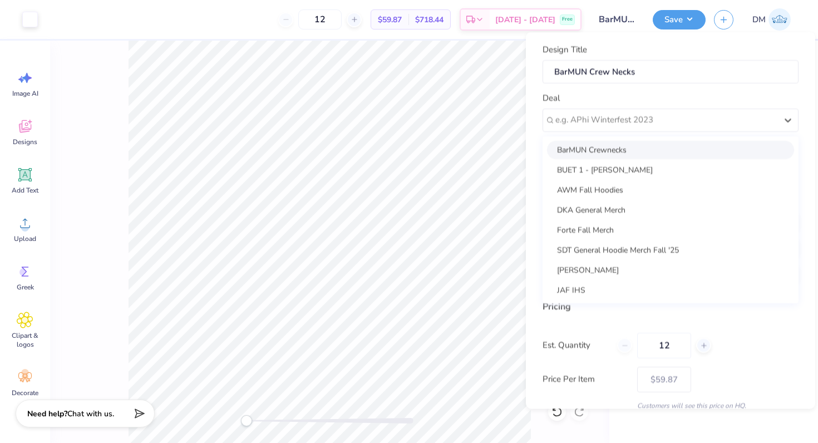
click at [615, 151] on div "BarMUN Crewnecks" at bounding box center [670, 149] width 247 height 18
type input "Anushka Barmun"
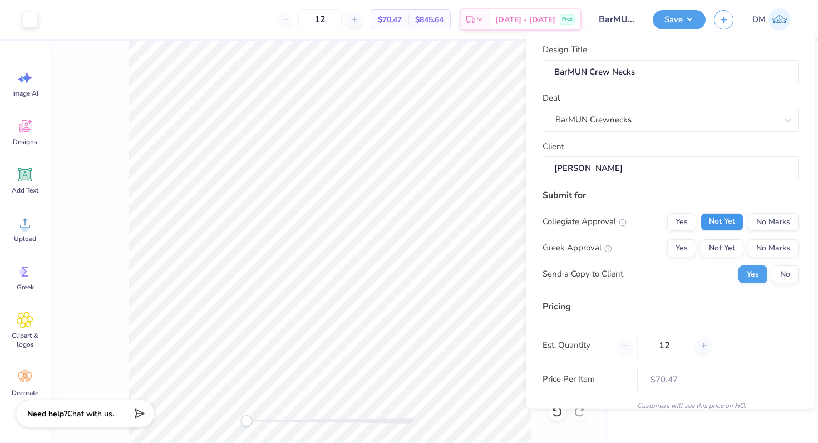
click at [724, 221] on button "Not Yet" at bounding box center [722, 222] width 43 height 18
click at [756, 247] on button "No Marks" at bounding box center [773, 248] width 51 height 18
type input "$70.47"
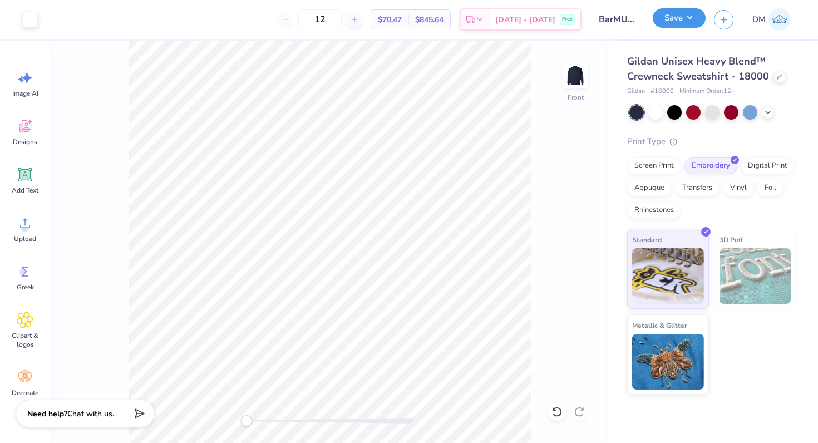
click at [671, 22] on button "Save" at bounding box center [679, 17] width 53 height 19
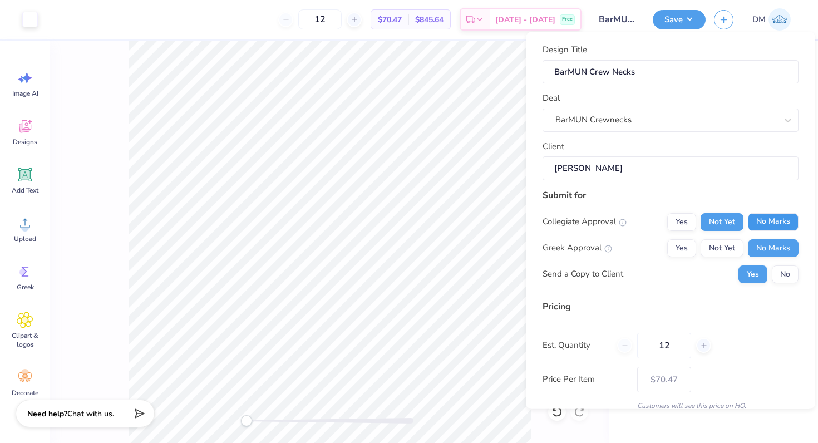
click at [763, 219] on button "No Marks" at bounding box center [773, 222] width 51 height 18
click at [731, 214] on button "Not Yet" at bounding box center [722, 222] width 43 height 18
type input "$70.47"
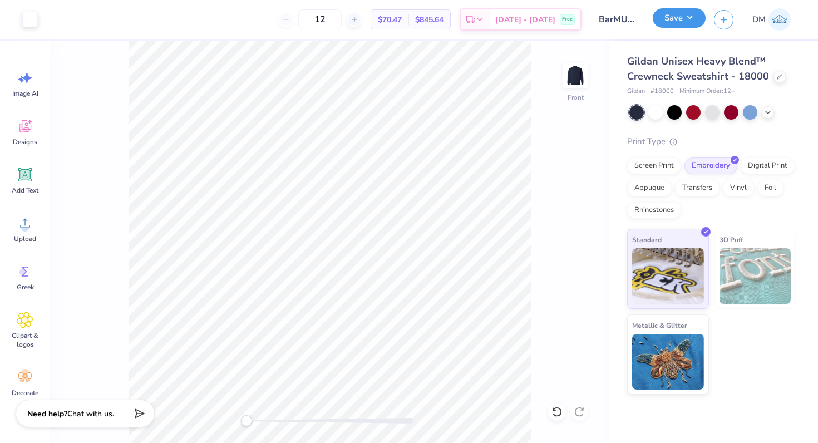
click at [687, 16] on button "Save" at bounding box center [679, 17] width 53 height 19
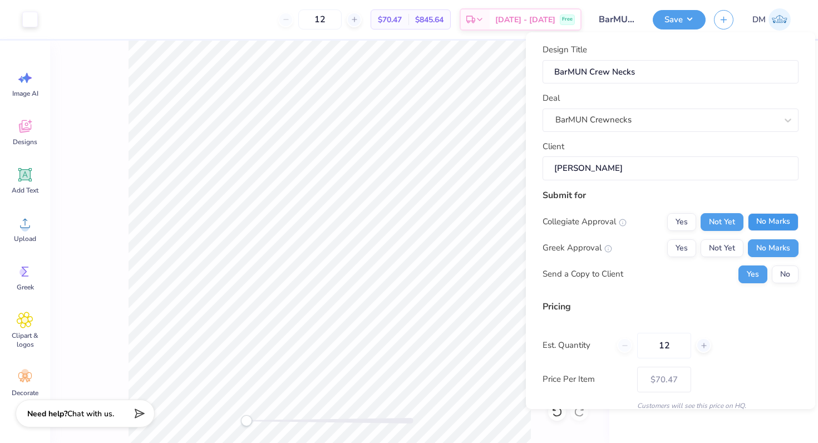
click at [771, 223] on button "No Marks" at bounding box center [773, 222] width 51 height 18
click at [720, 223] on button "Not Yet" at bounding box center [722, 222] width 43 height 18
type input "$70.47"
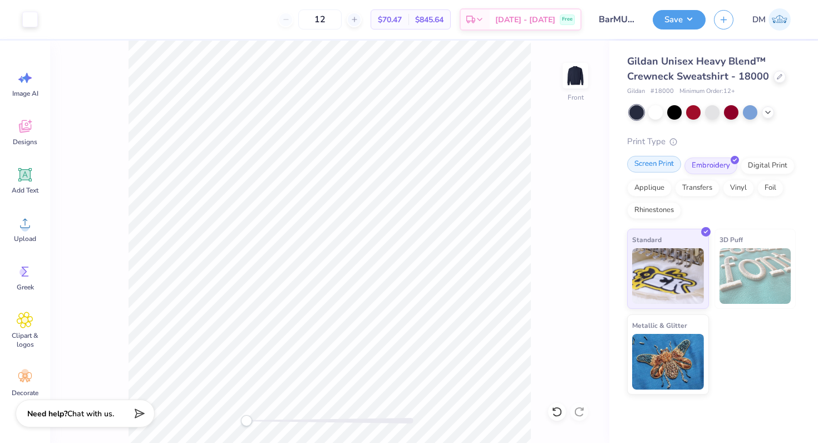
click at [660, 164] on div "Screen Print" at bounding box center [654, 164] width 54 height 17
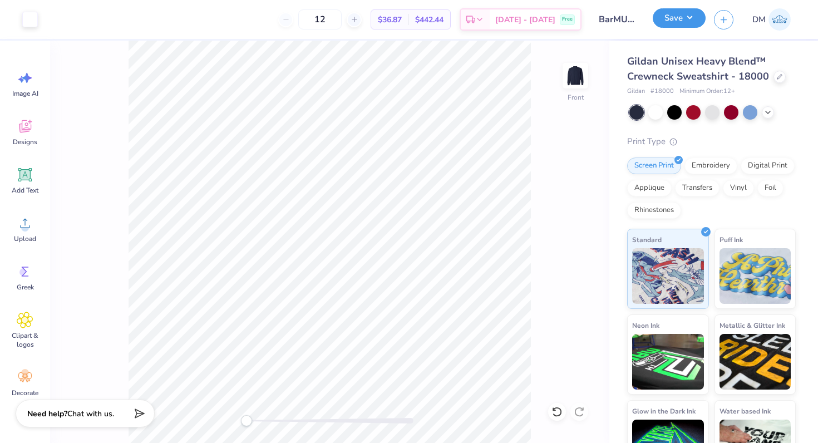
click at [681, 21] on button "Save" at bounding box center [679, 17] width 53 height 19
click at [668, 18] on button "Save" at bounding box center [679, 17] width 53 height 19
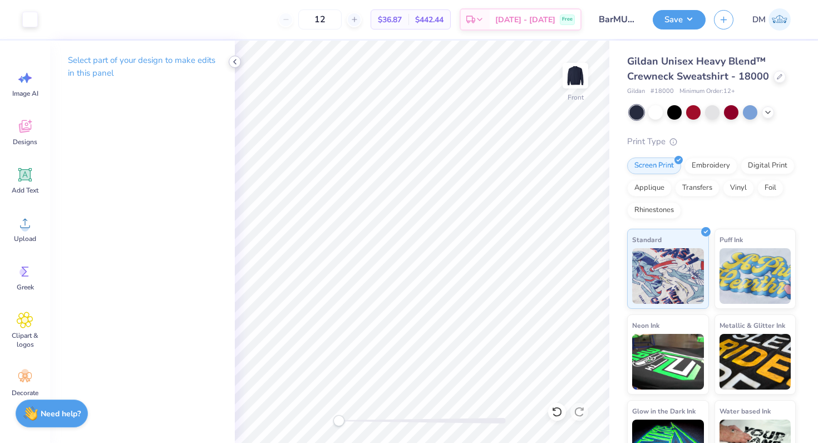
click at [234, 60] on icon at bounding box center [234, 61] width 9 height 9
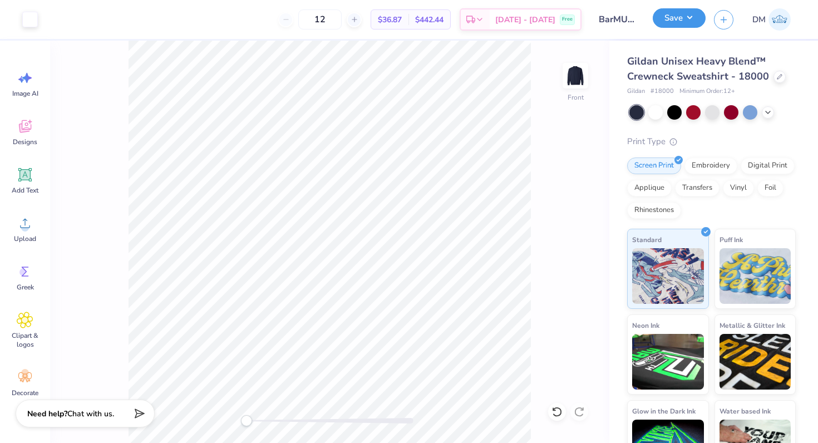
click at [691, 14] on button "Save" at bounding box center [679, 17] width 53 height 19
click at [673, 14] on button "Save" at bounding box center [679, 17] width 53 height 19
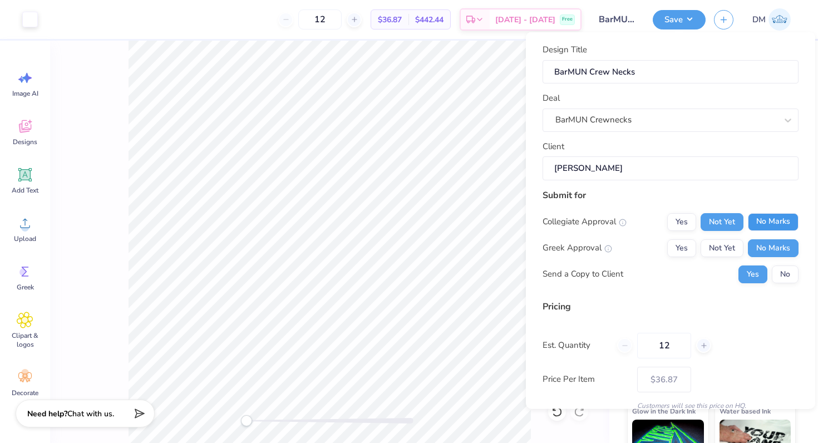
click at [785, 223] on button "No Marks" at bounding box center [773, 222] width 51 height 18
click at [715, 221] on button "Not Yet" at bounding box center [722, 222] width 43 height 18
type input "$36.87"
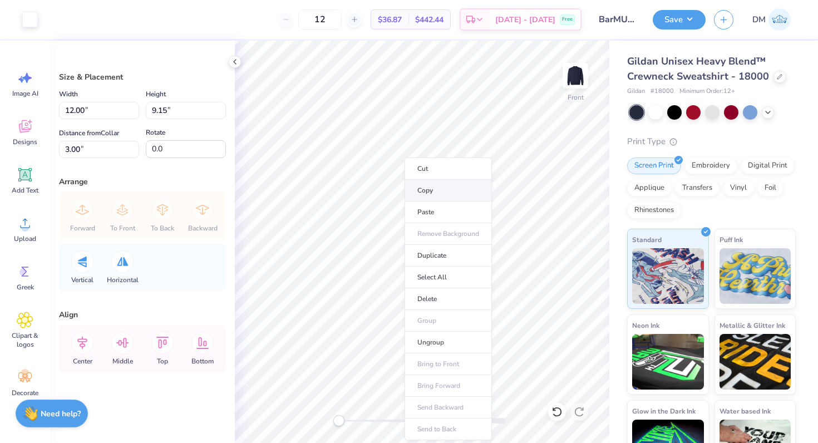
click at [431, 191] on li "Copy" at bounding box center [448, 191] width 87 height 22
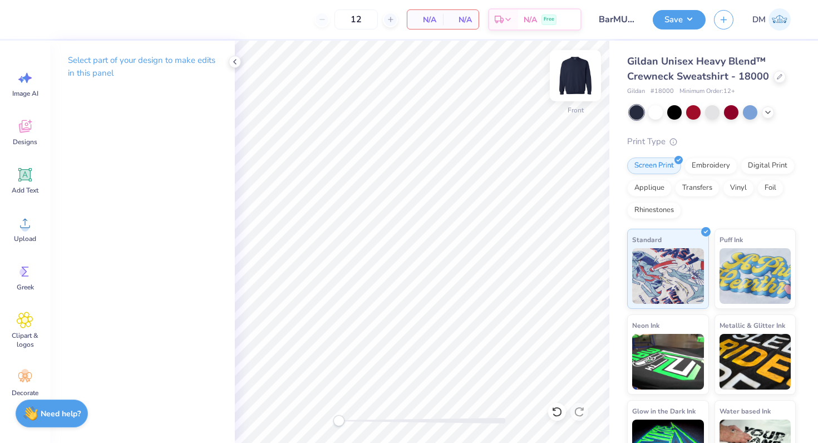
click at [579, 70] on img at bounding box center [575, 75] width 45 height 45
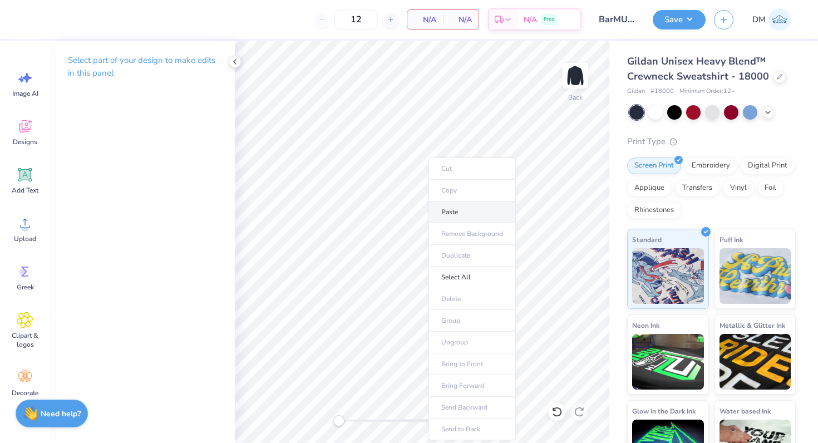
click at [452, 218] on li "Paste" at bounding box center [471, 212] width 87 height 22
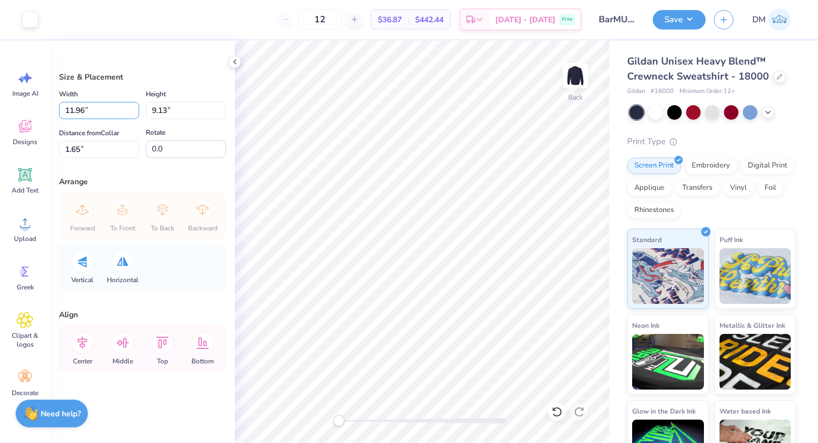
drag, startPoint x: 86, startPoint y: 110, endPoint x: 52, endPoint y: 109, distance: 33.9
click at [52, 109] on div "Size & Placement Width 11.96 11.96 " Height 9.13 9.13 " Distance from Collar 1.…" at bounding box center [142, 242] width 185 height 402
type input "5.00"
type input "3.81"
type input "4.31"
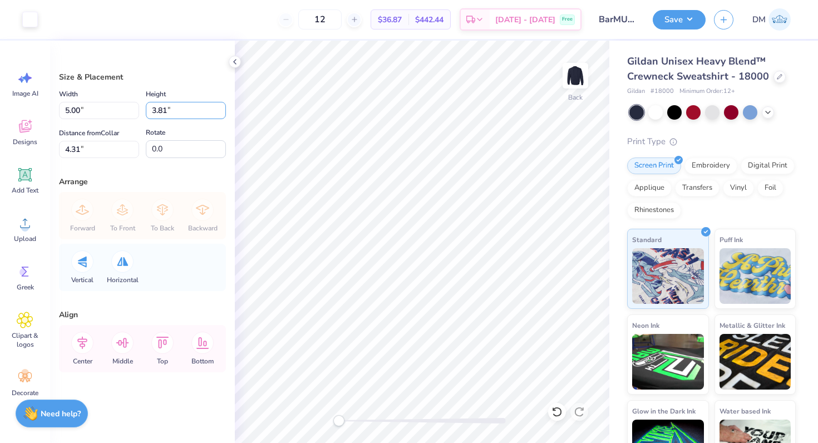
drag, startPoint x: 166, startPoint y: 111, endPoint x: 142, endPoint y: 109, distance: 23.4
click at [142, 109] on div "Width 5.00 5.00 " Height 3.81 3.81 "" at bounding box center [142, 103] width 167 height 32
type input "5"
type input "6.56"
type input "5.00"
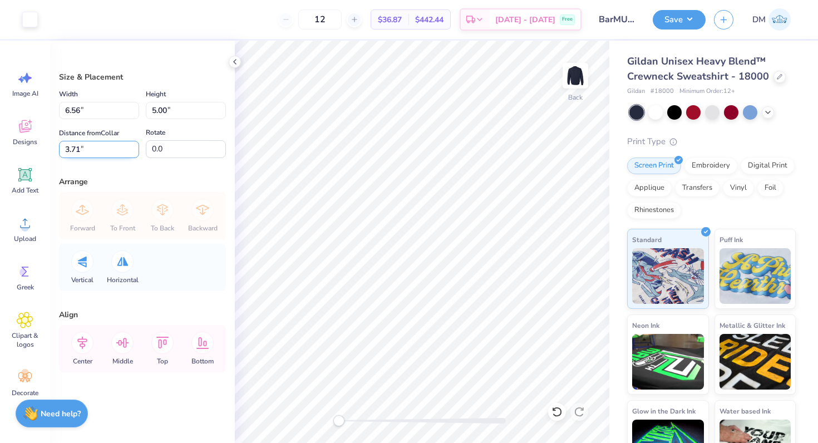
drag, startPoint x: 77, startPoint y: 147, endPoint x: 60, endPoint y: 147, distance: 17.3
click at [60, 147] on input "3.71" at bounding box center [99, 149] width 80 height 17
type input "3"
drag, startPoint x: 166, startPoint y: 112, endPoint x: 138, endPoint y: 111, distance: 28.4
click at [138, 111] on div "Width 6.56 6.56 " Height 5.00 5.00 "" at bounding box center [142, 103] width 167 height 32
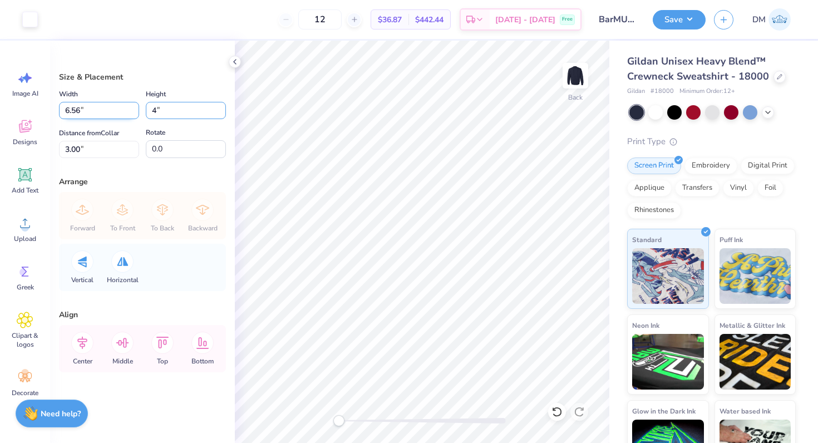
type input "4"
type input "5.24"
type input "4.00"
type input "3.50"
drag, startPoint x: 80, startPoint y: 150, endPoint x: 71, endPoint y: 150, distance: 8.3
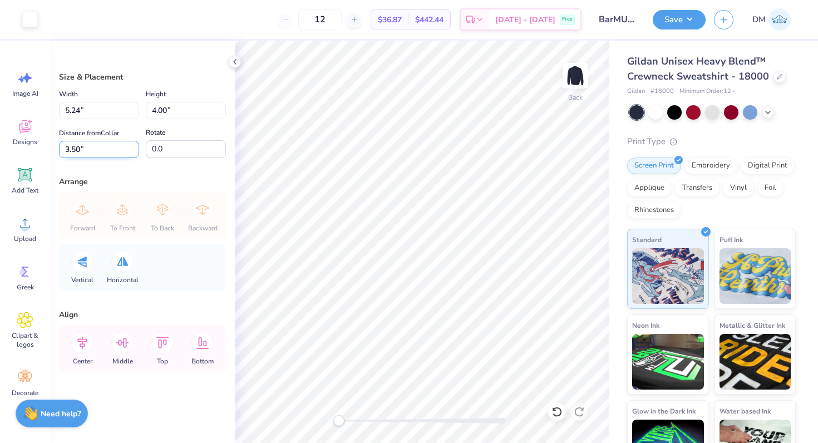
click at [71, 150] on input "3.50" at bounding box center [99, 149] width 80 height 17
type input "3"
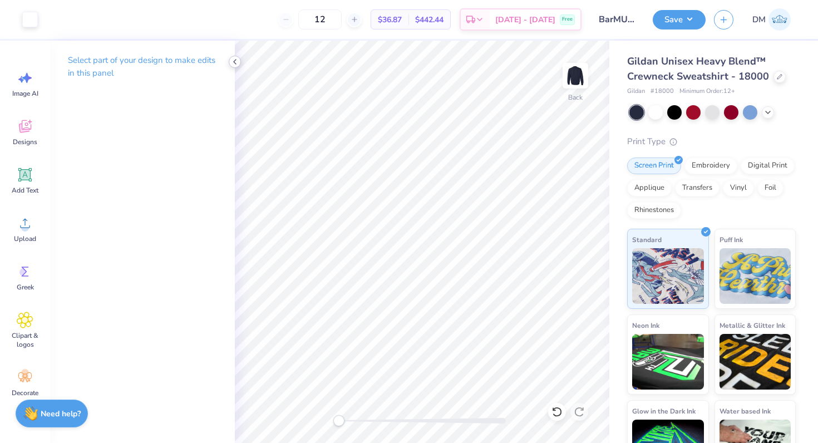
click at [238, 60] on icon at bounding box center [234, 61] width 9 height 9
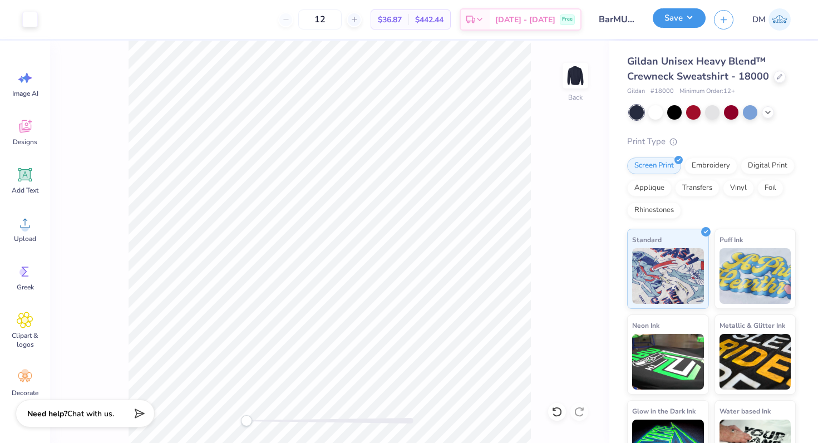
click at [688, 16] on button "Save" at bounding box center [679, 17] width 53 height 19
click at [701, 166] on div "Embroidery" at bounding box center [710, 164] width 53 height 17
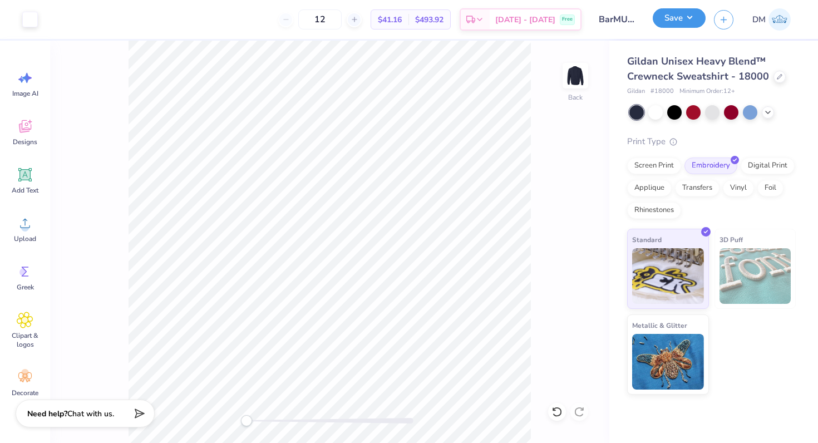
click at [677, 26] on button "Save" at bounding box center [679, 17] width 53 height 19
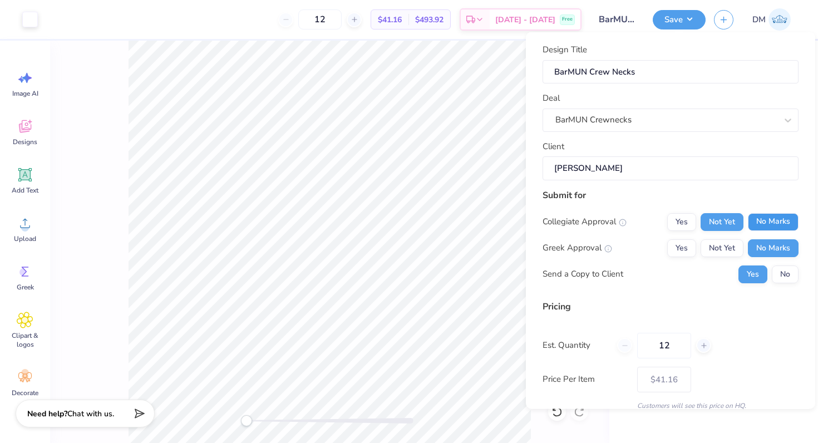
click at [760, 214] on button "No Marks" at bounding box center [773, 222] width 51 height 18
type input "$34.97"
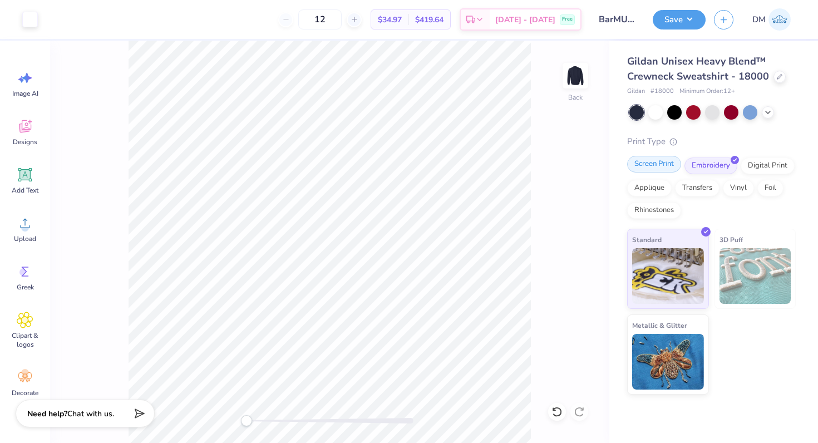
click at [651, 165] on div "Screen Print" at bounding box center [654, 164] width 54 height 17
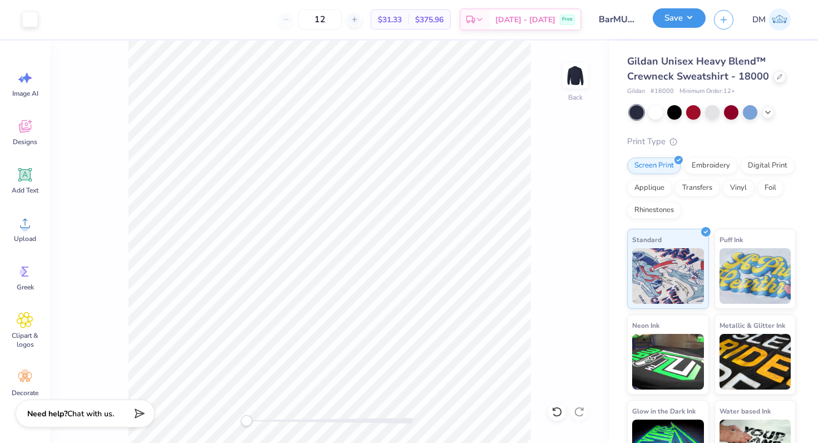
click at [669, 22] on button "Save" at bounding box center [679, 17] width 53 height 19
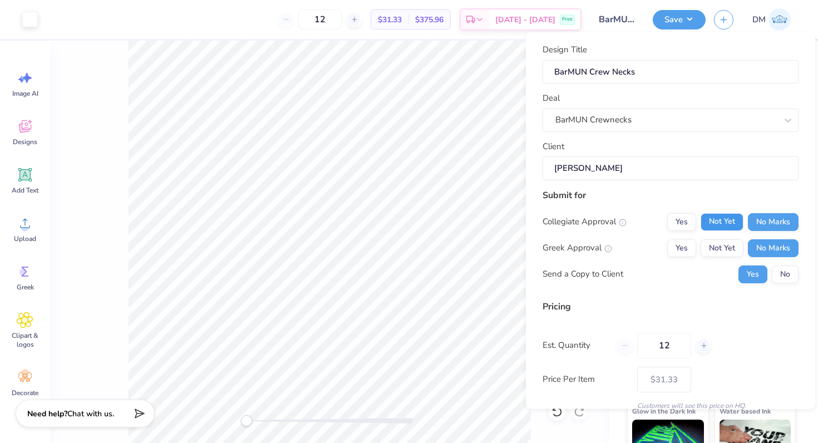
click at [727, 218] on button "Not Yet" at bounding box center [722, 222] width 43 height 18
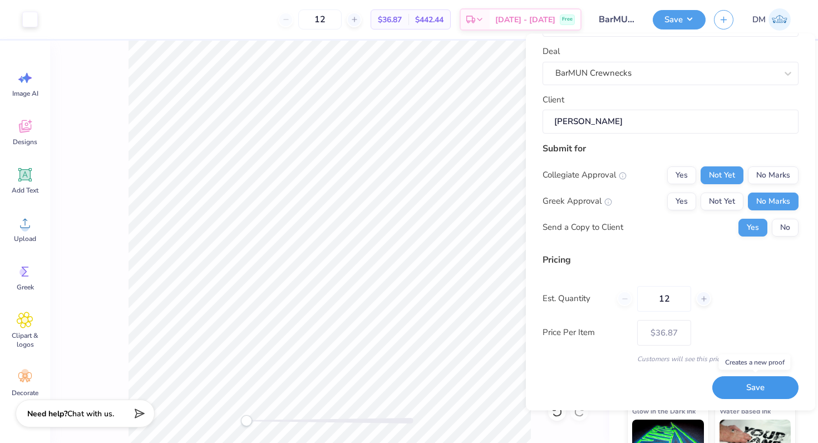
click at [727, 385] on button "Save" at bounding box center [755, 388] width 86 height 23
type input "$31.33"
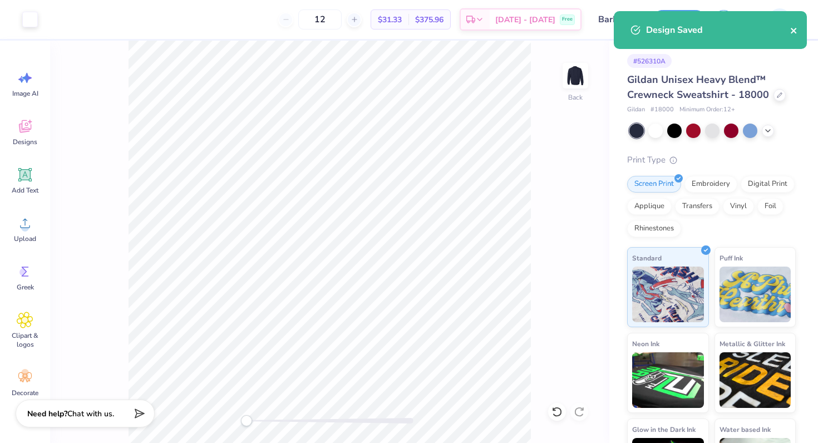
click at [796, 27] on icon "close" at bounding box center [794, 30] width 8 height 9
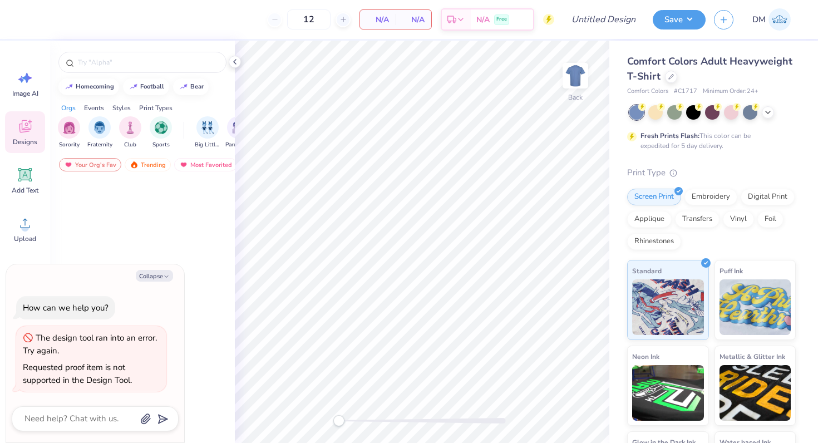
type textarea "x"
